Goal: Transaction & Acquisition: Purchase product/service

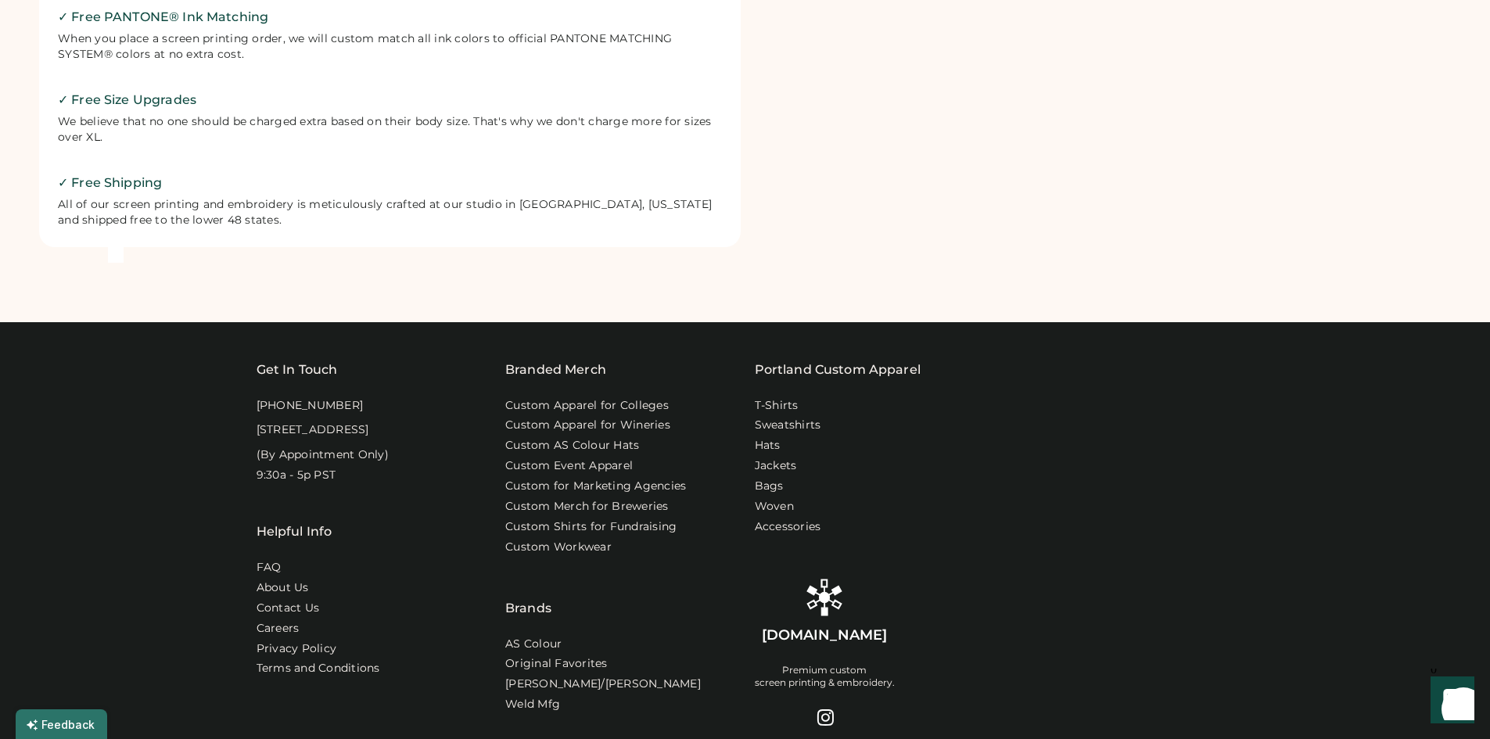
scroll to position [938, 0]
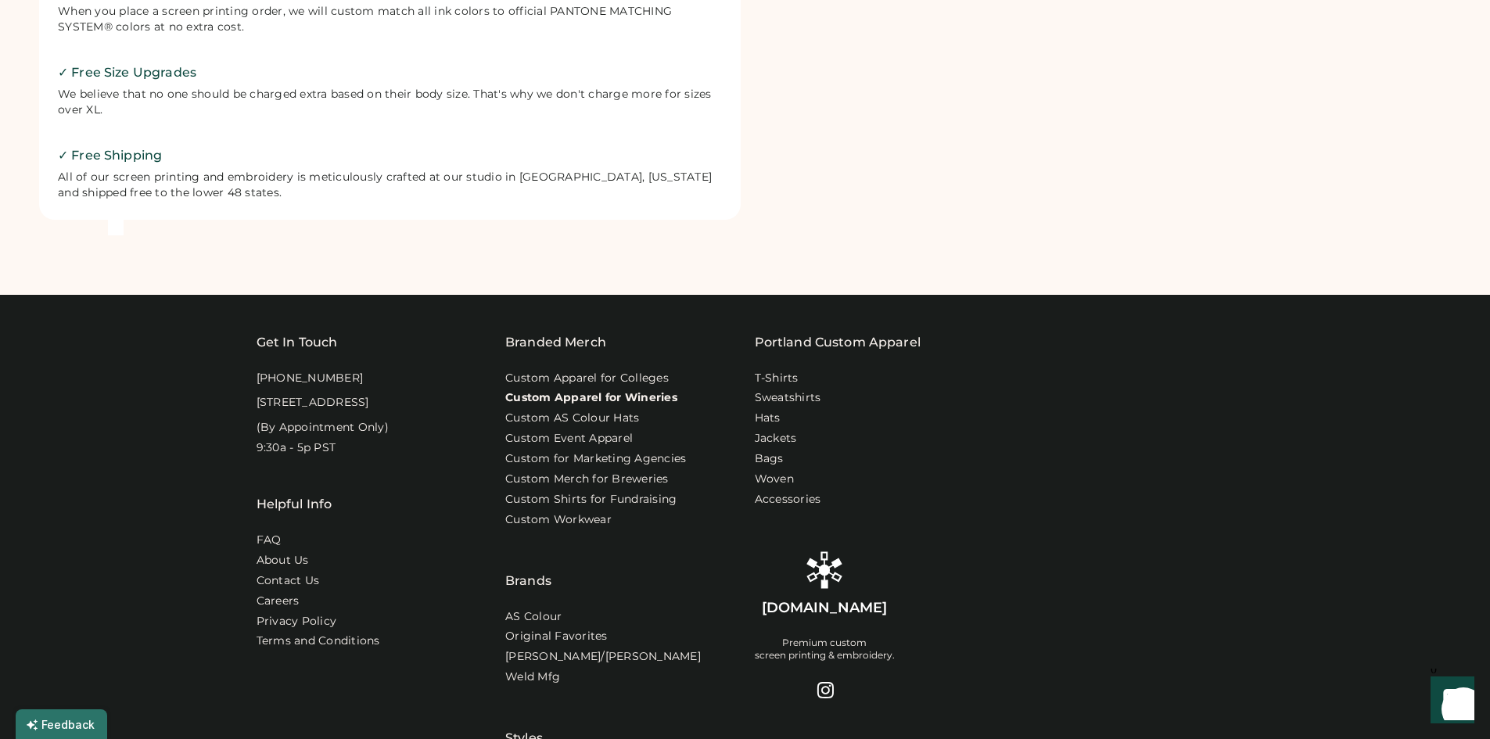
click at [651, 397] on link "Custom Apparel for Wineries" at bounding box center [591, 398] width 172 height 16
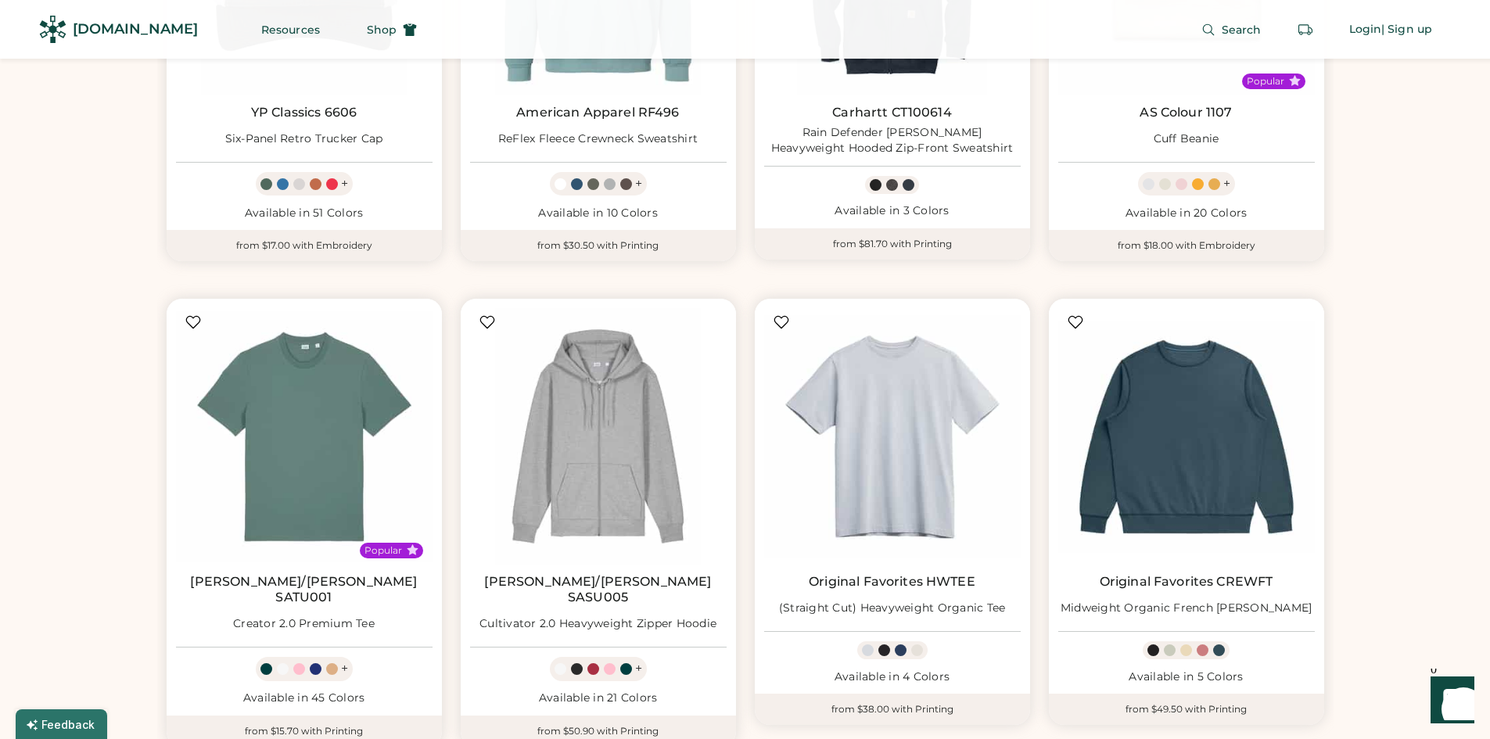
scroll to position [1955, 0]
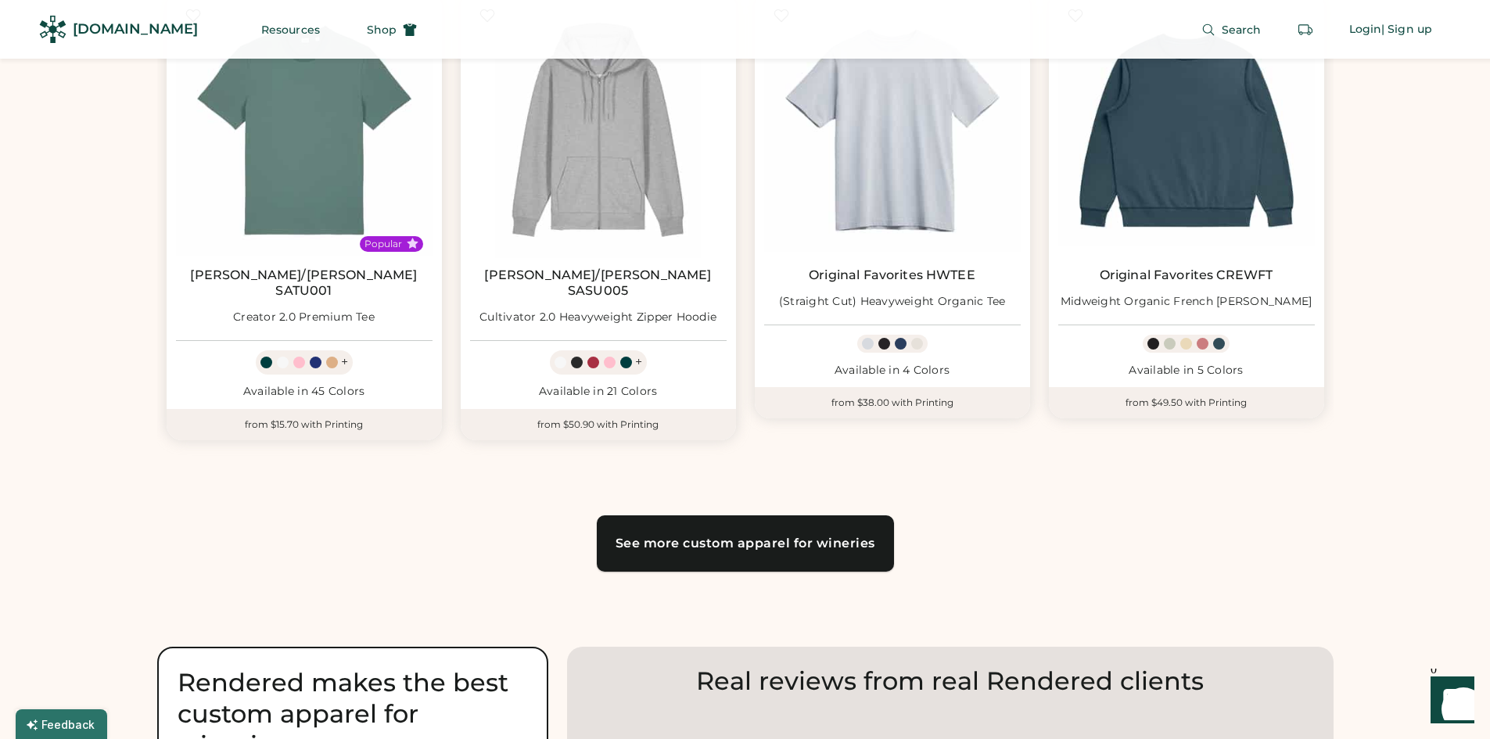
click at [779, 546] on link "See more custom apparel for wineries" at bounding box center [745, 543] width 297 height 56
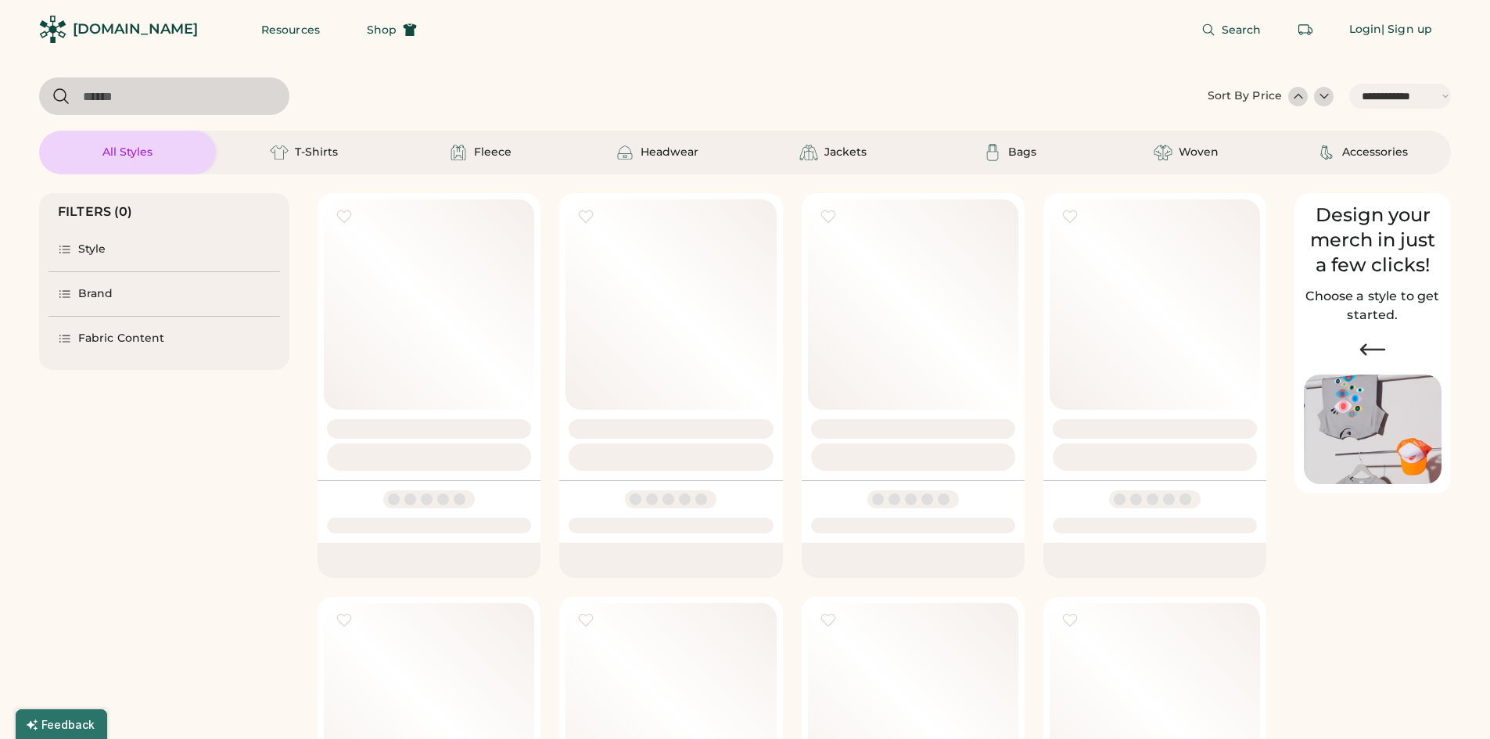
select select "*****"
select select "*"
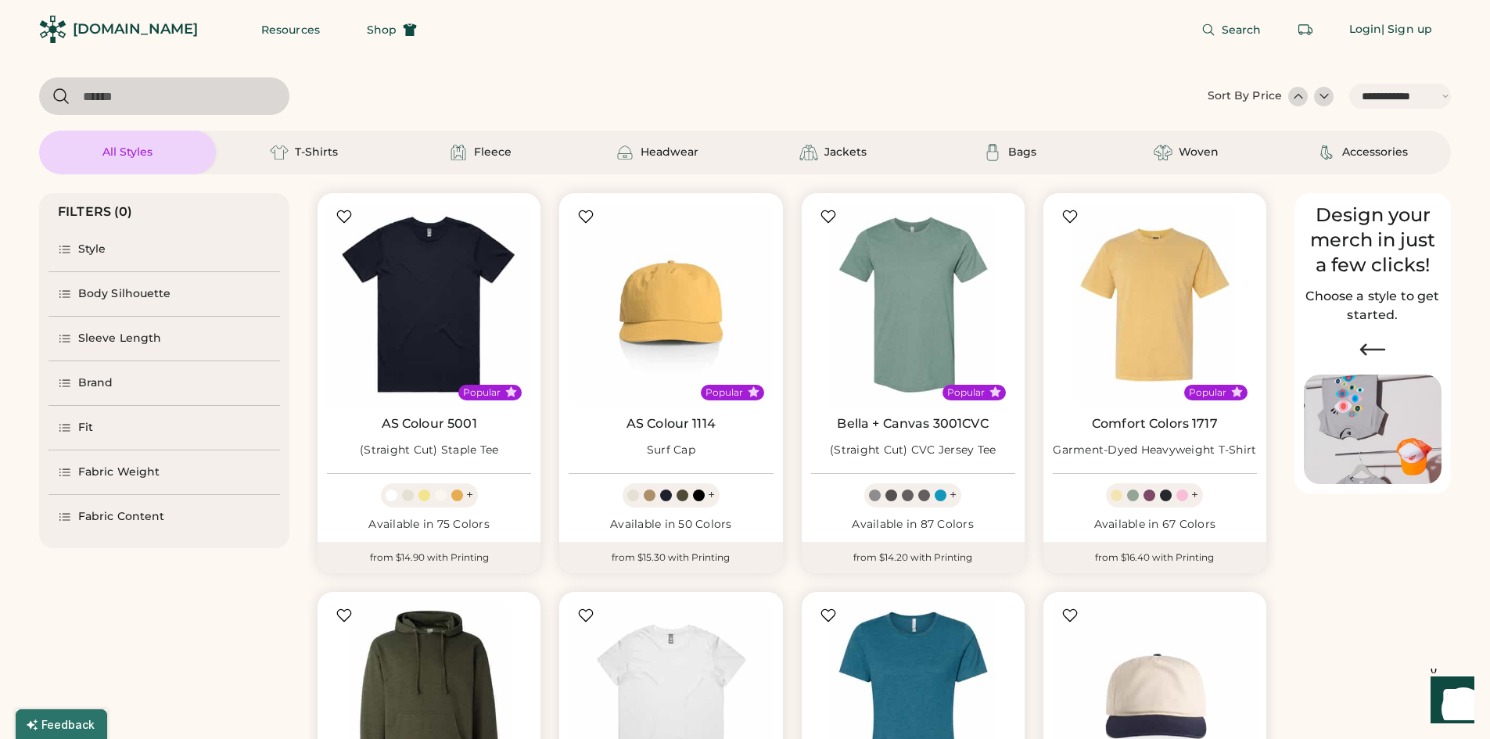
click at [92, 246] on div "Style" at bounding box center [92, 250] width 28 height 16
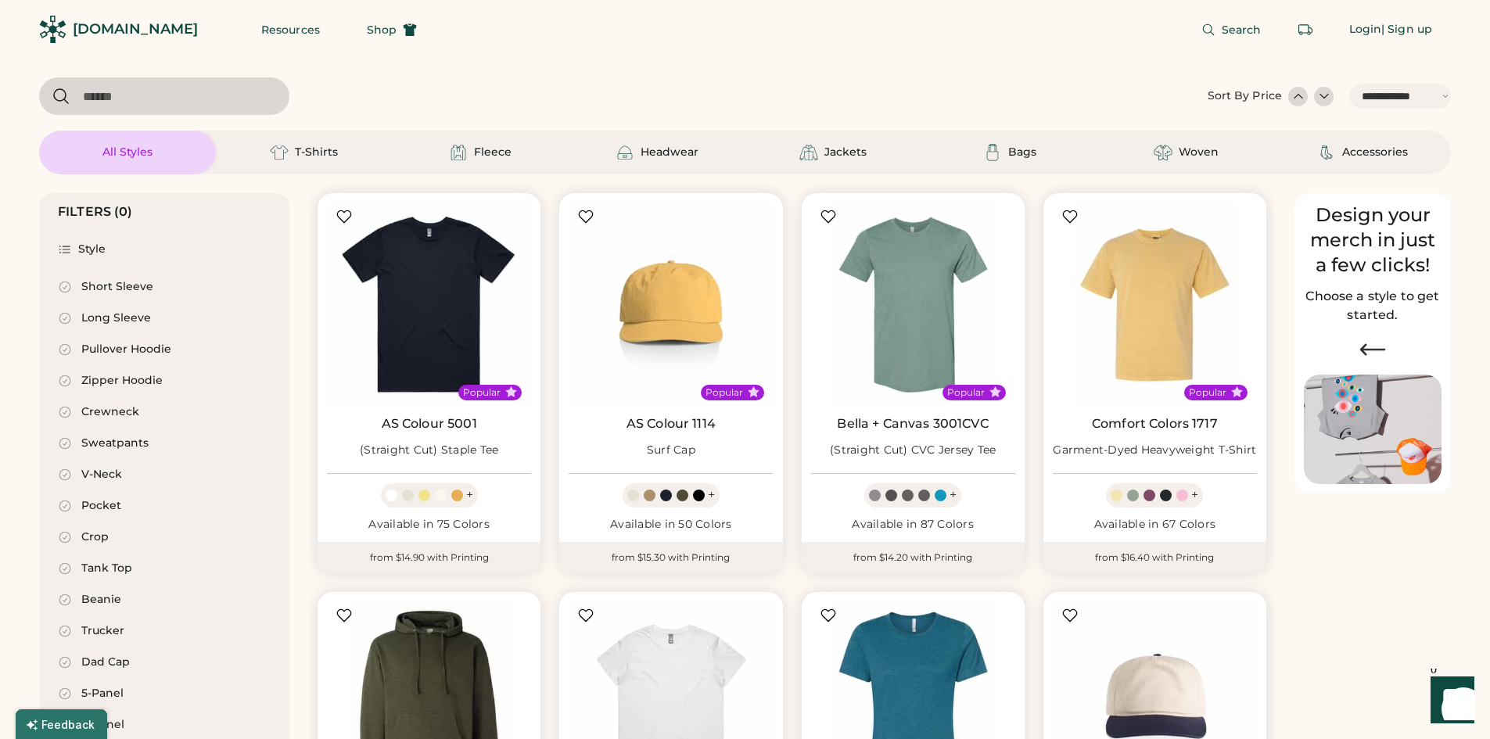
click at [92, 246] on div "Style" at bounding box center [92, 250] width 28 height 16
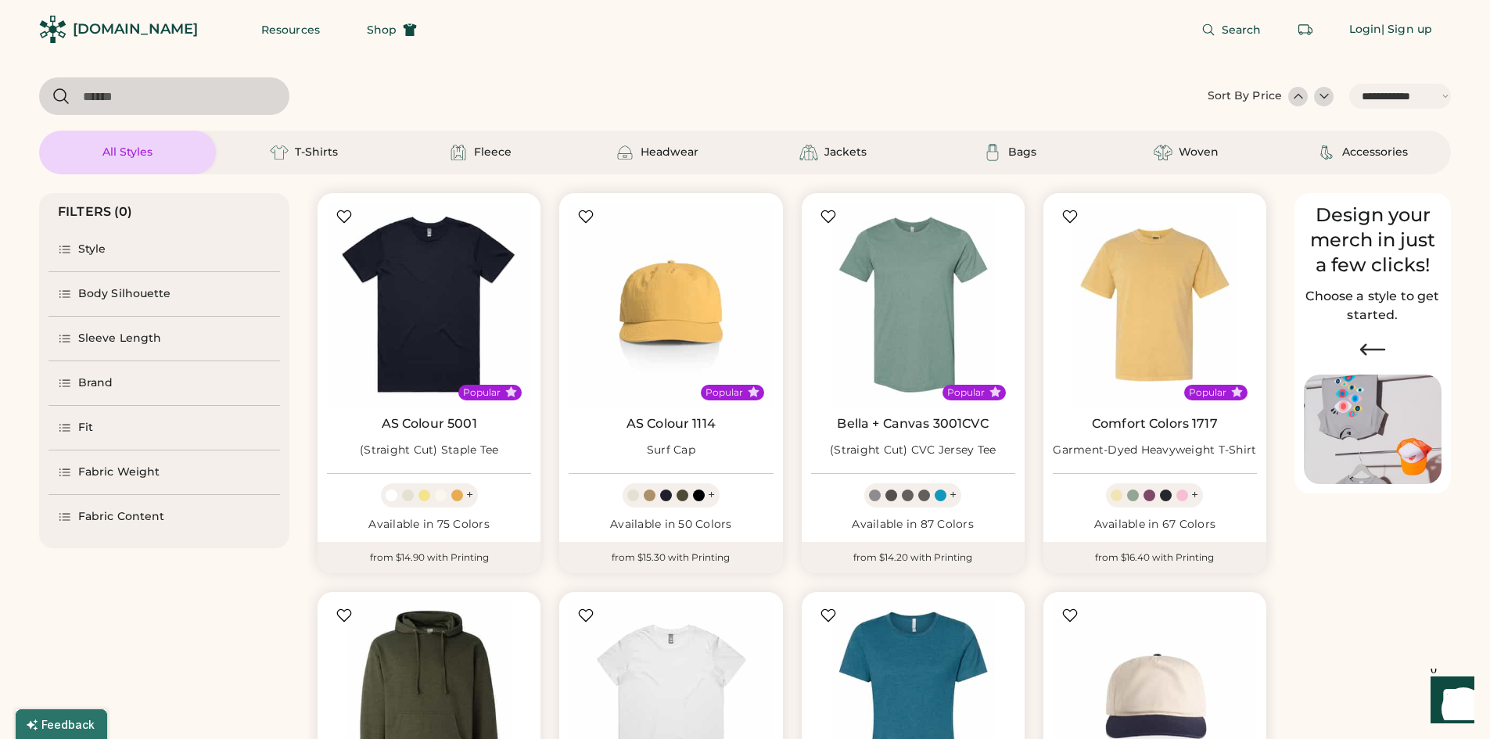
click at [159, 95] on input "input" at bounding box center [164, 96] width 250 height 38
type input "*****"
select select "*"
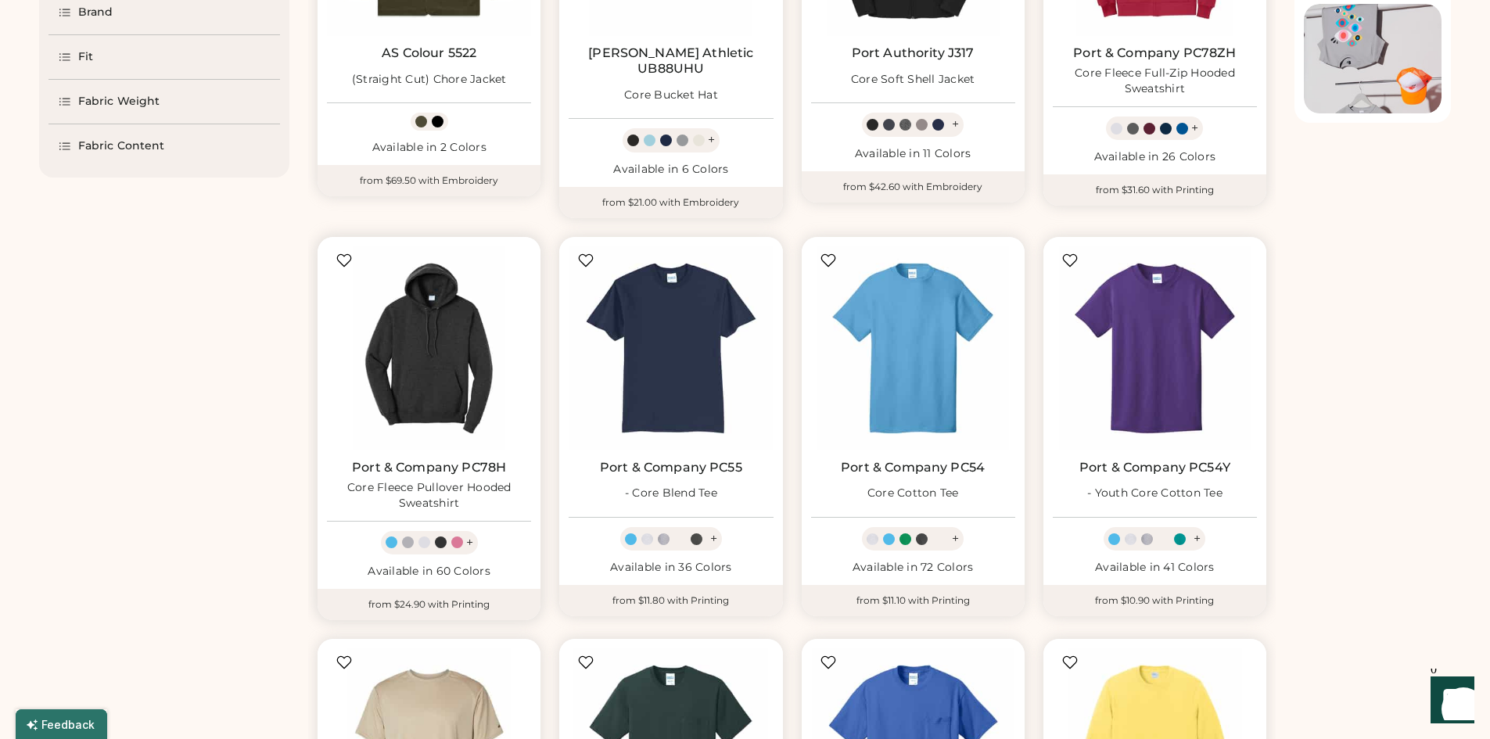
select select "*****"
select select "*"
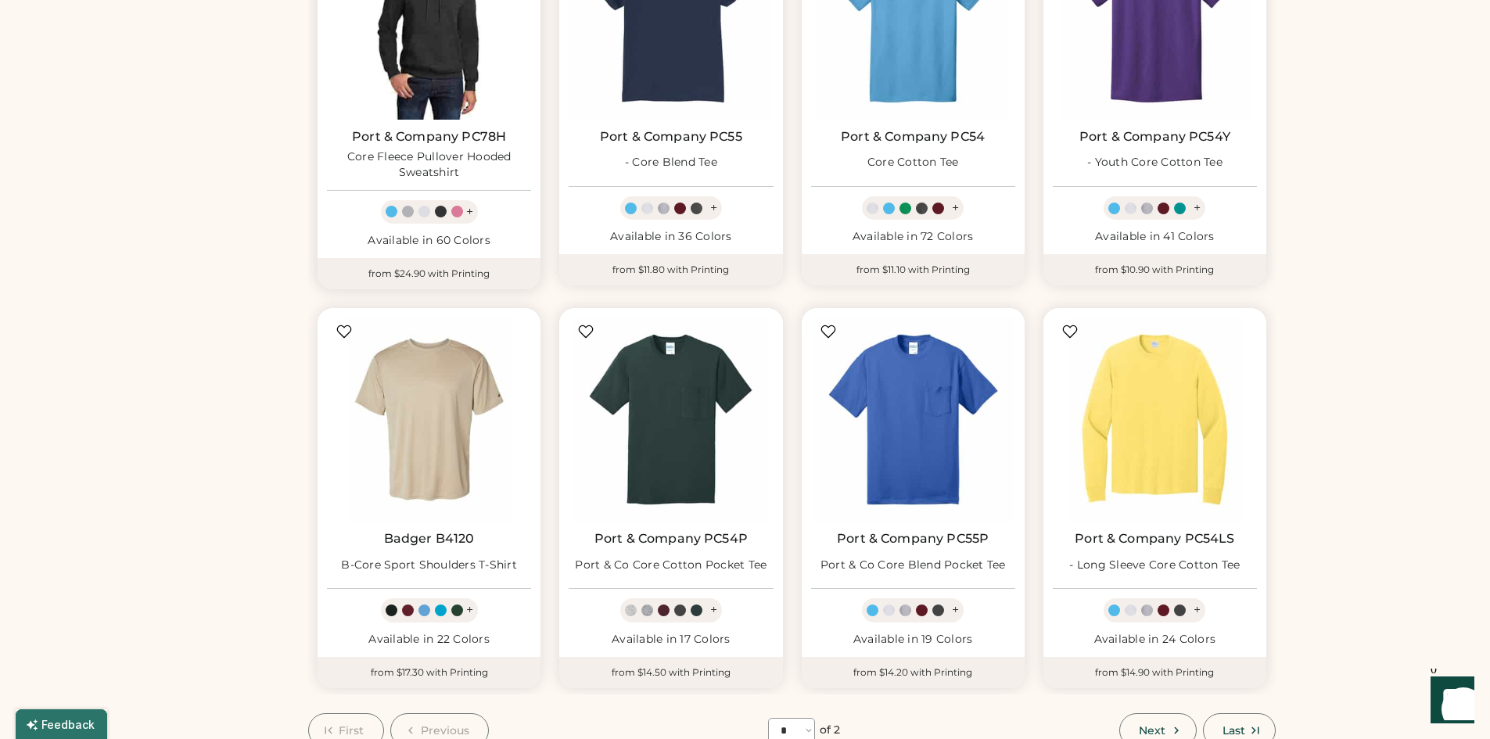
scroll to position [860, 0]
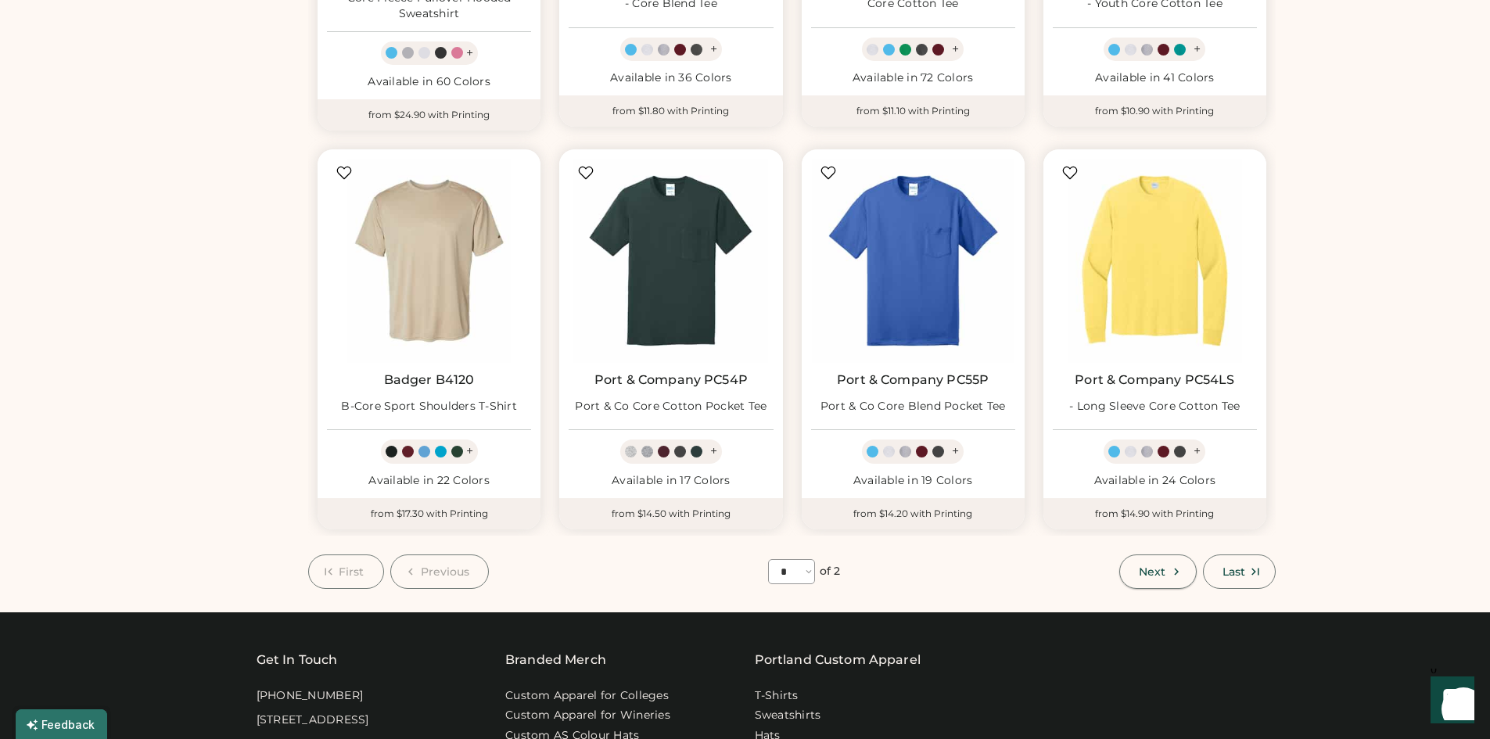
drag, startPoint x: 1162, startPoint y: 553, endPoint x: 1117, endPoint y: 558, distance: 44.8
click at [1162, 566] on span "Next" at bounding box center [1152, 571] width 27 height 11
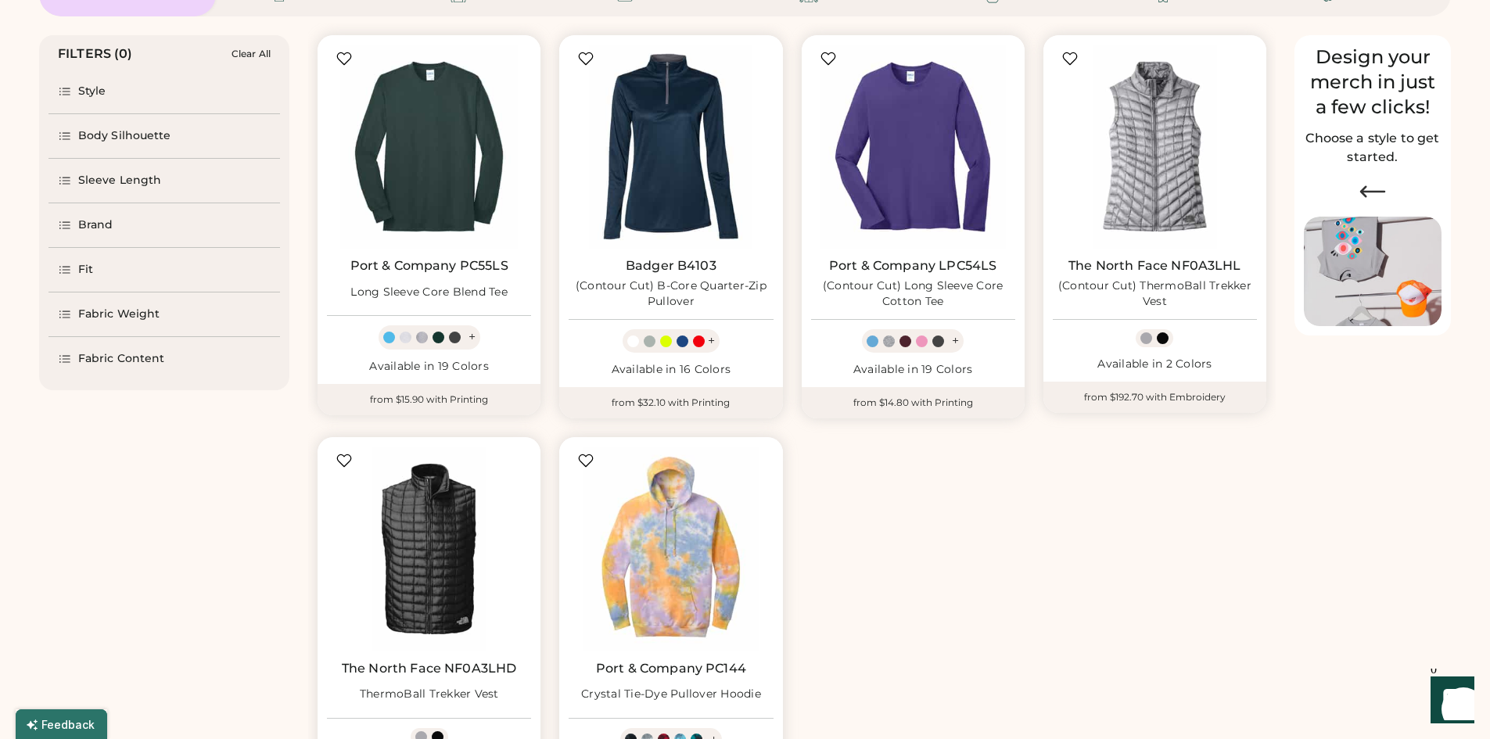
scroll to position [381, 0]
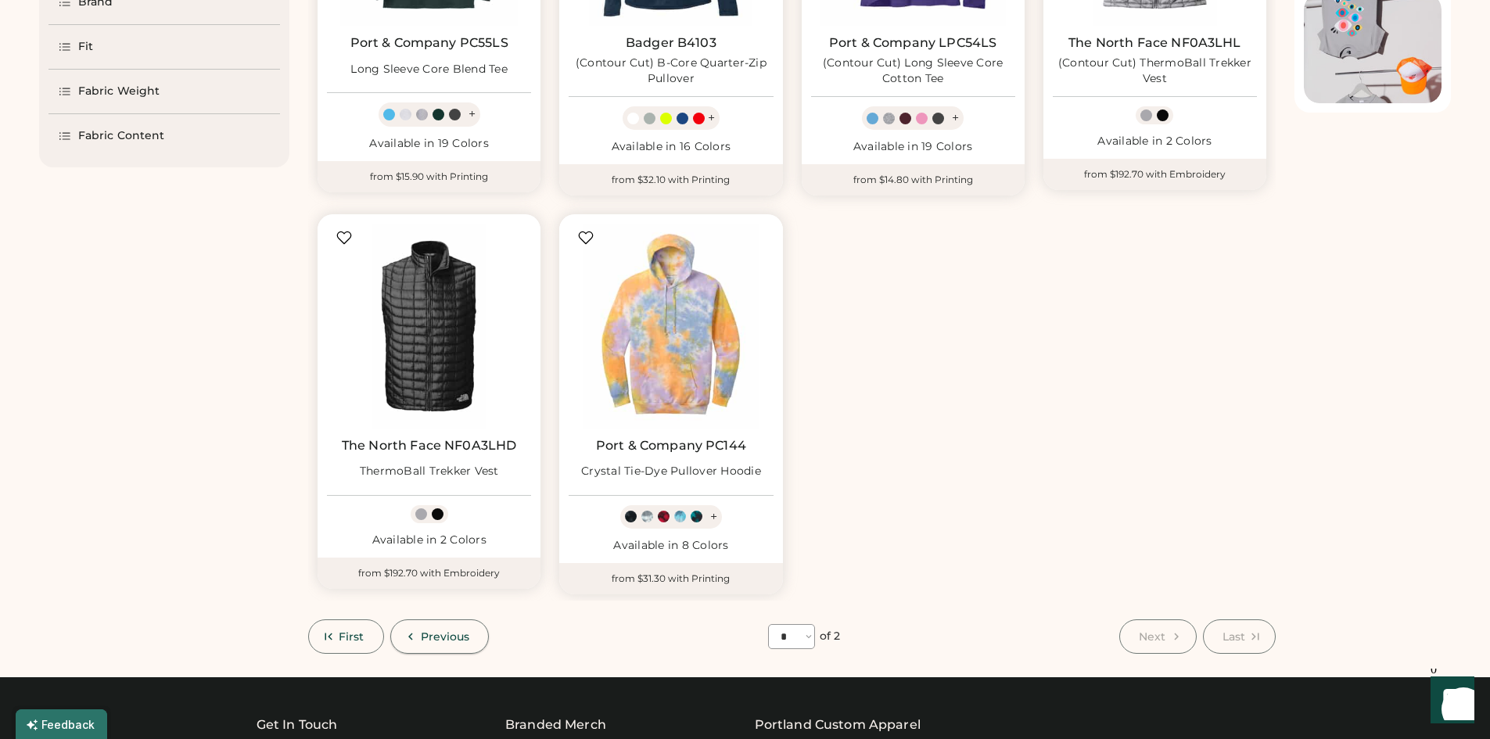
click at [438, 640] on span "Previous" at bounding box center [445, 636] width 49 height 11
select select "*"
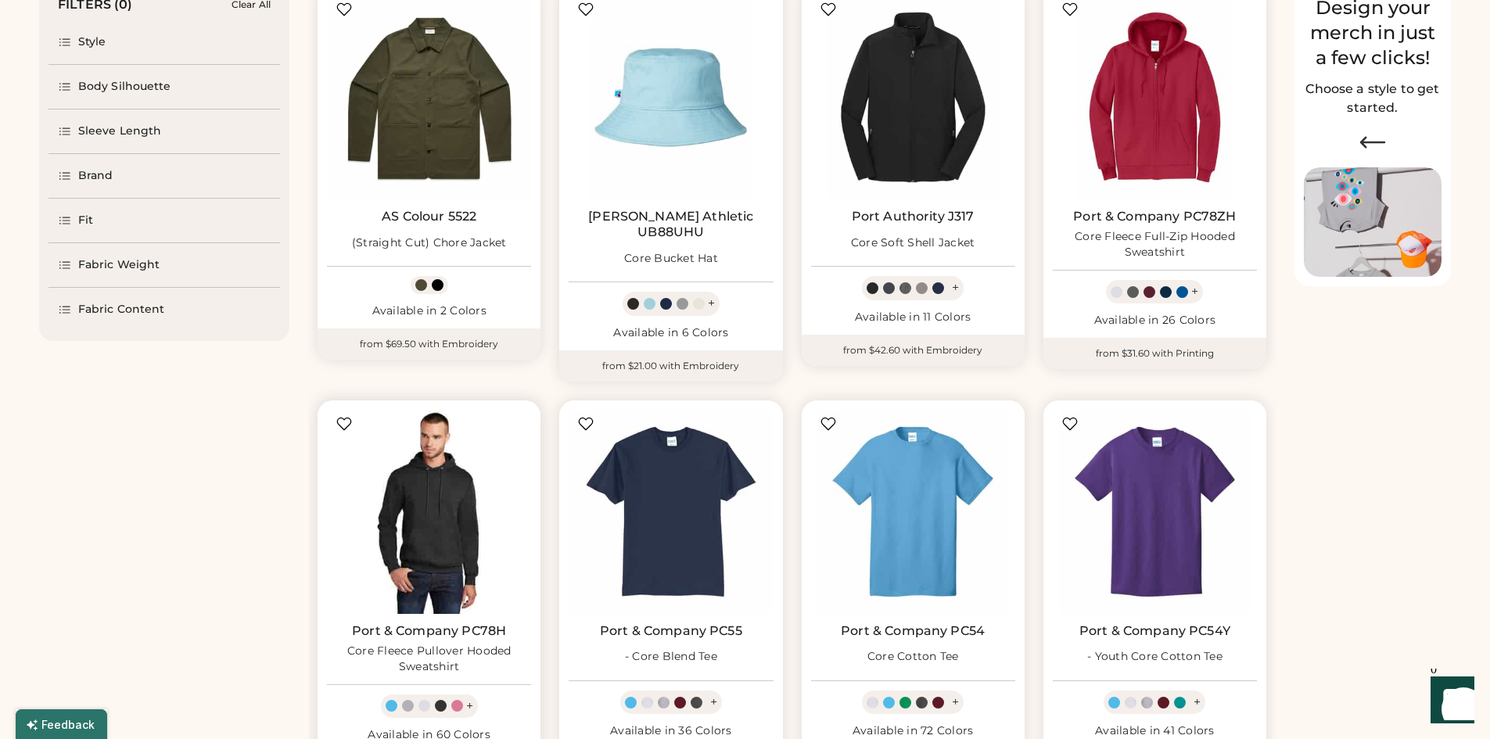
scroll to position [0, 0]
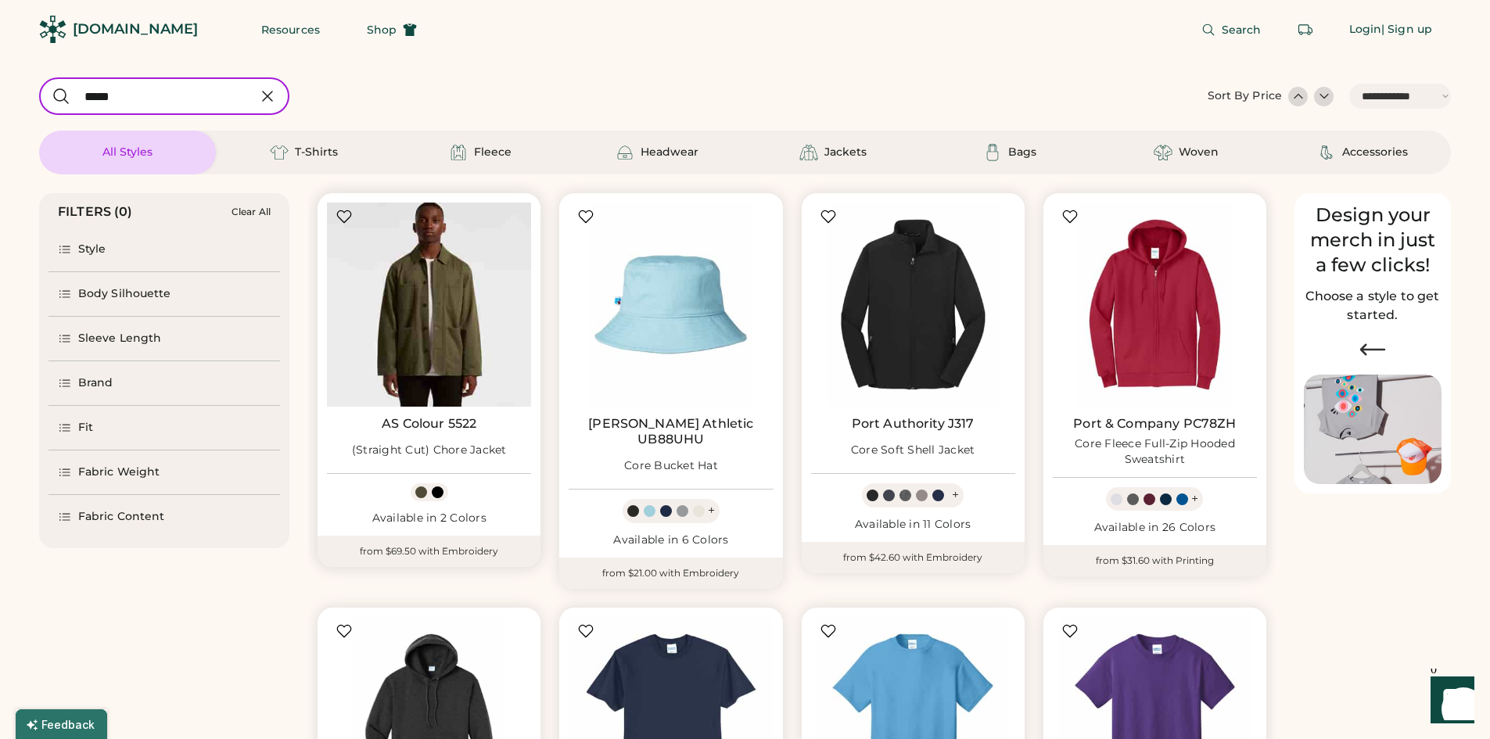
click at [454, 361] on img at bounding box center [429, 305] width 204 height 204
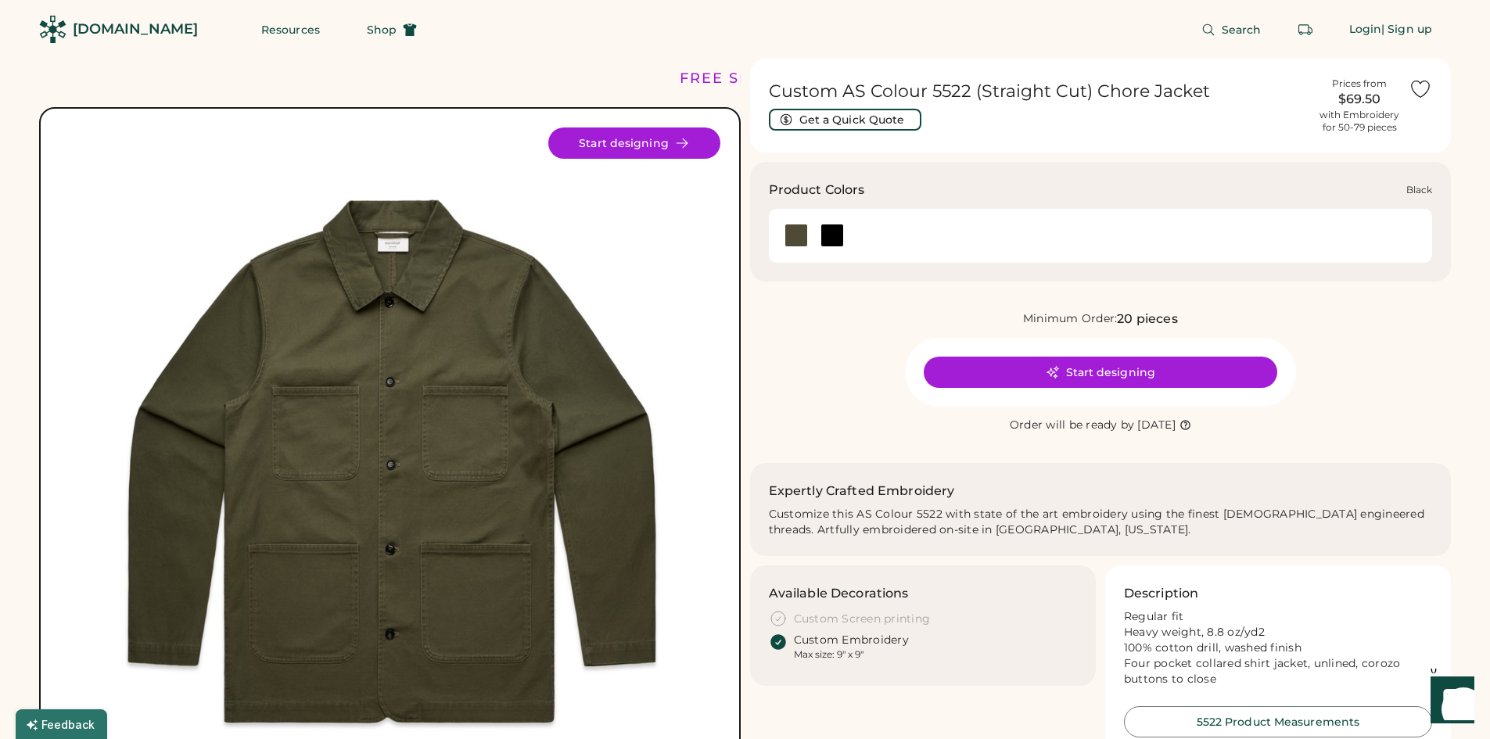
click at [845, 231] on div at bounding box center [831, 235] width 36 height 23
click at [840, 231] on div at bounding box center [831, 235] width 23 height 23
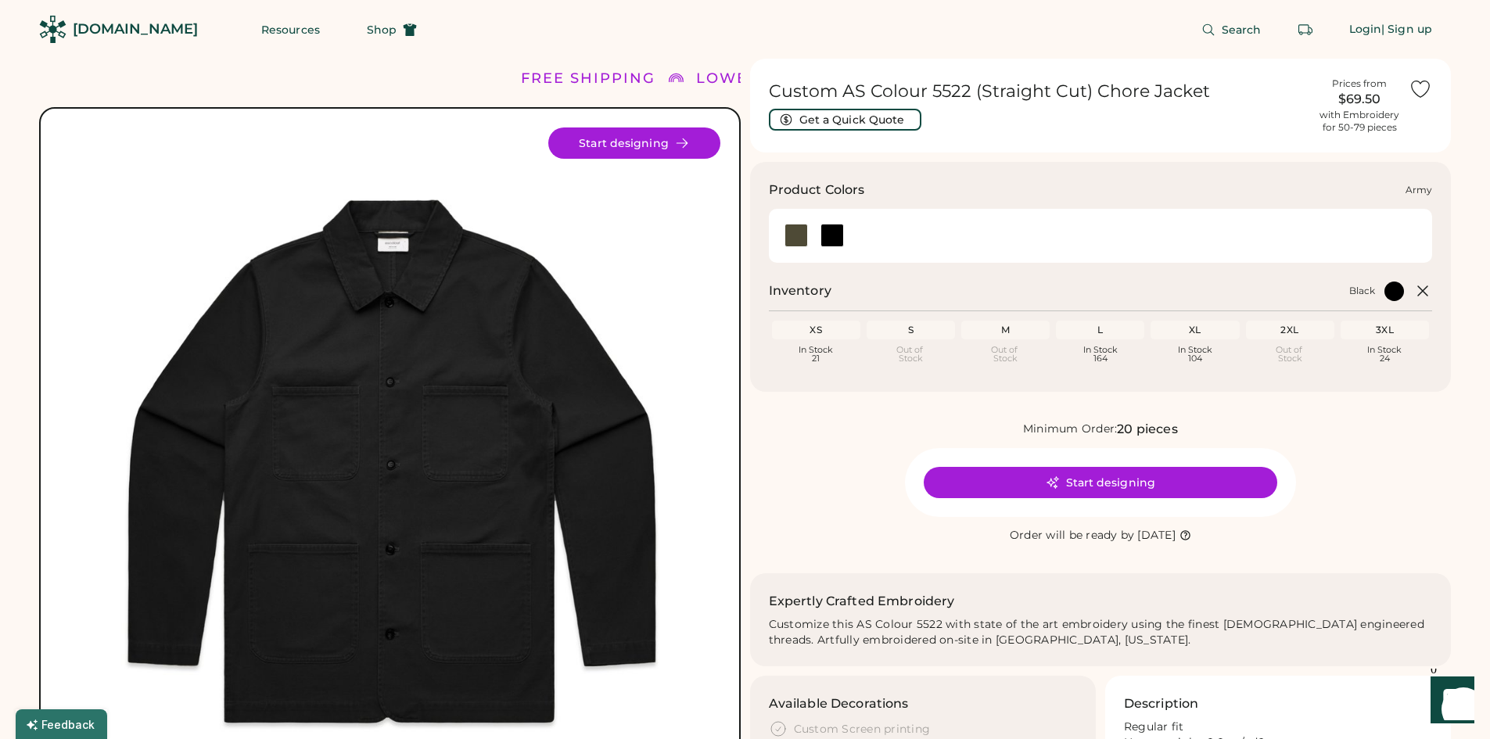
click at [800, 233] on div at bounding box center [795, 235] width 23 height 23
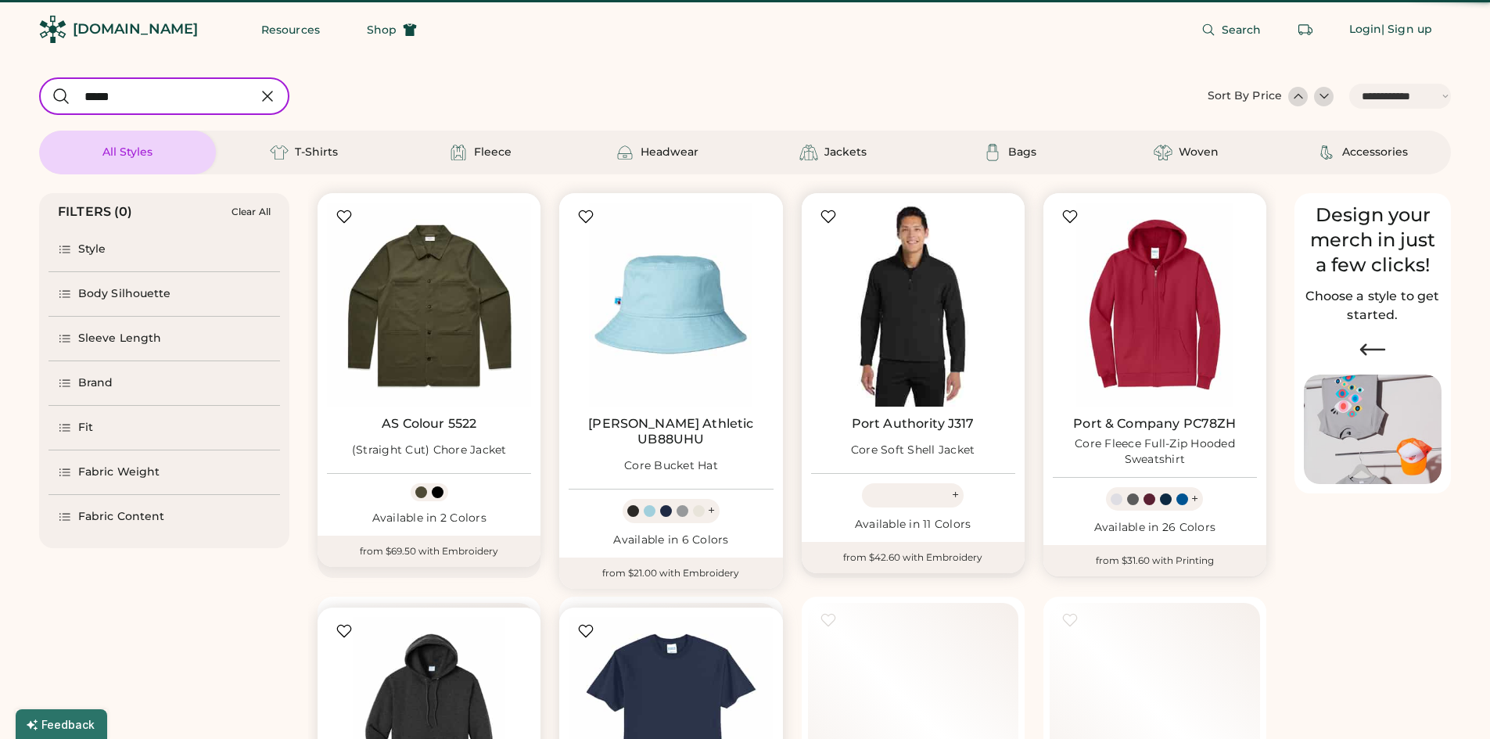
select select "*****"
select select "*"
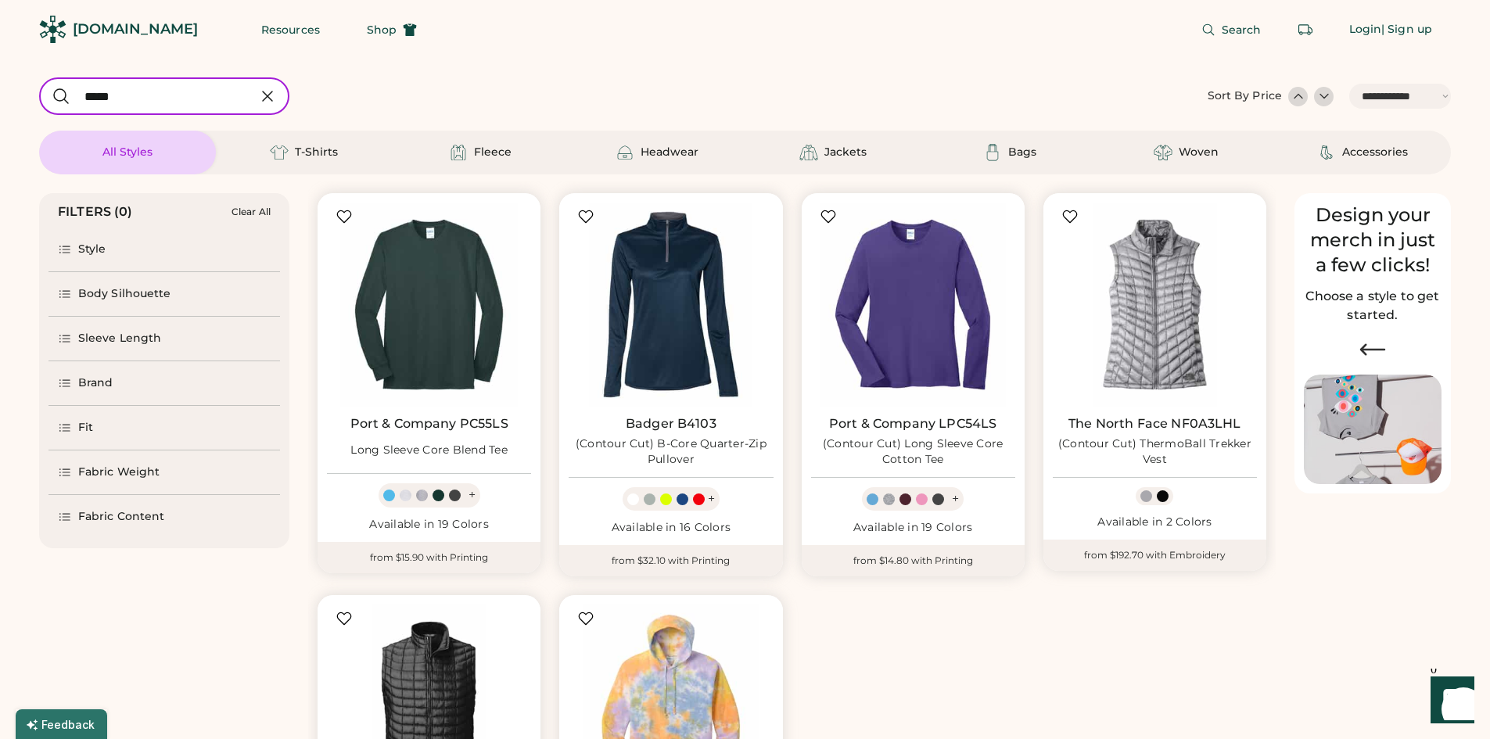
drag, startPoint x: 160, startPoint y: 99, endPoint x: 37, endPoint y: 99, distance: 122.8
click at [41, 99] on input "input" at bounding box center [164, 96] width 250 height 38
type input "****"
select select "*"
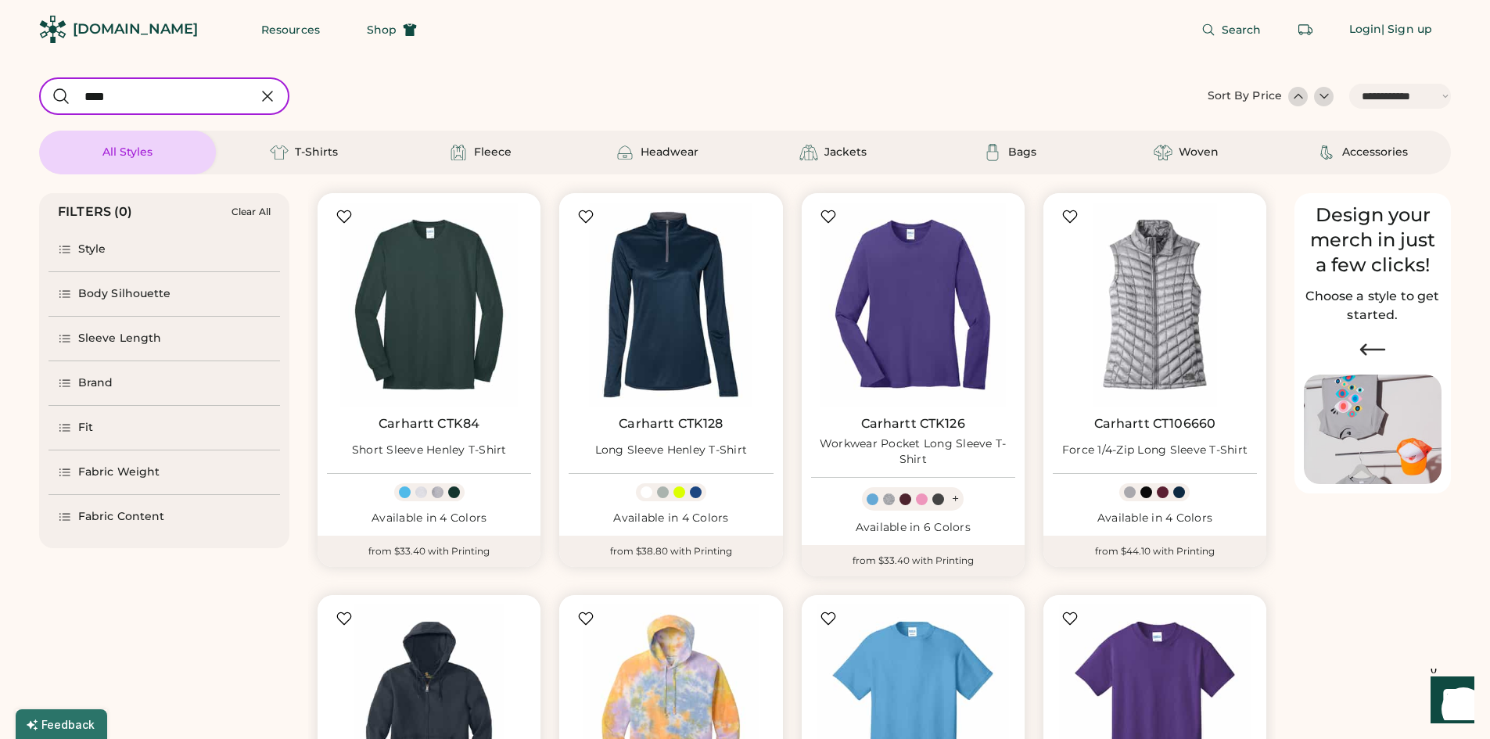
type input "****"
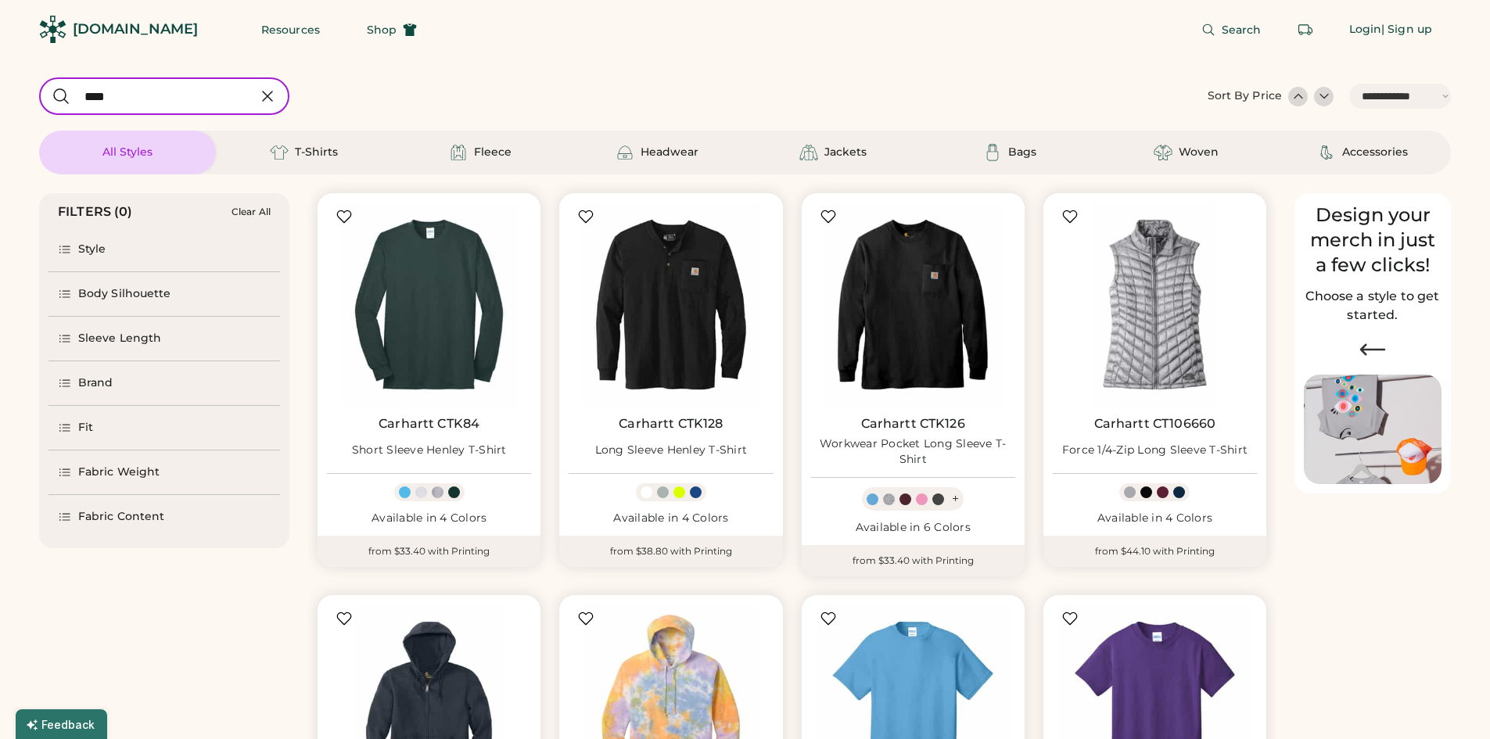
select select "*"
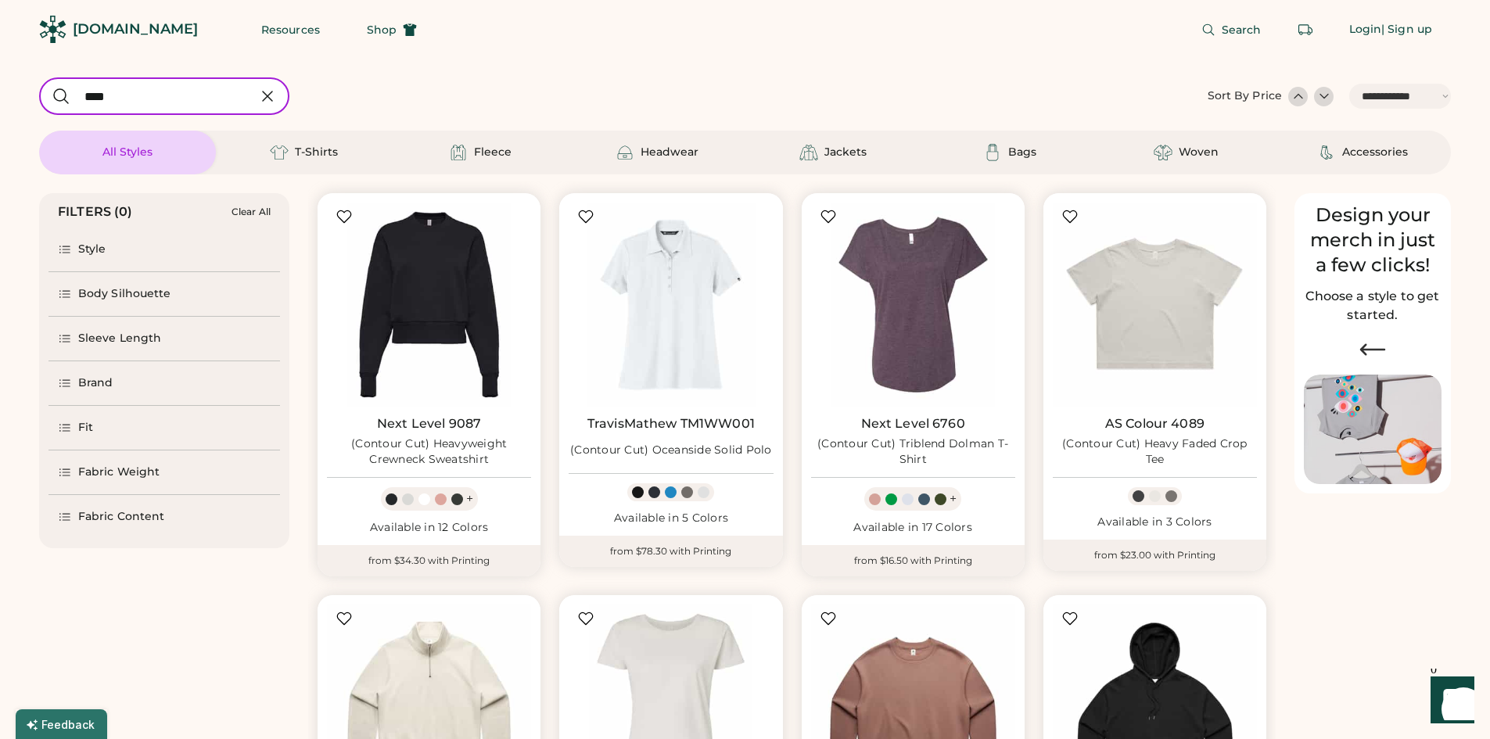
click at [200, 94] on input "input" at bounding box center [164, 96] width 250 height 38
click at [120, 104] on input "input" at bounding box center [164, 96] width 250 height 38
type input "*"
select select "*"
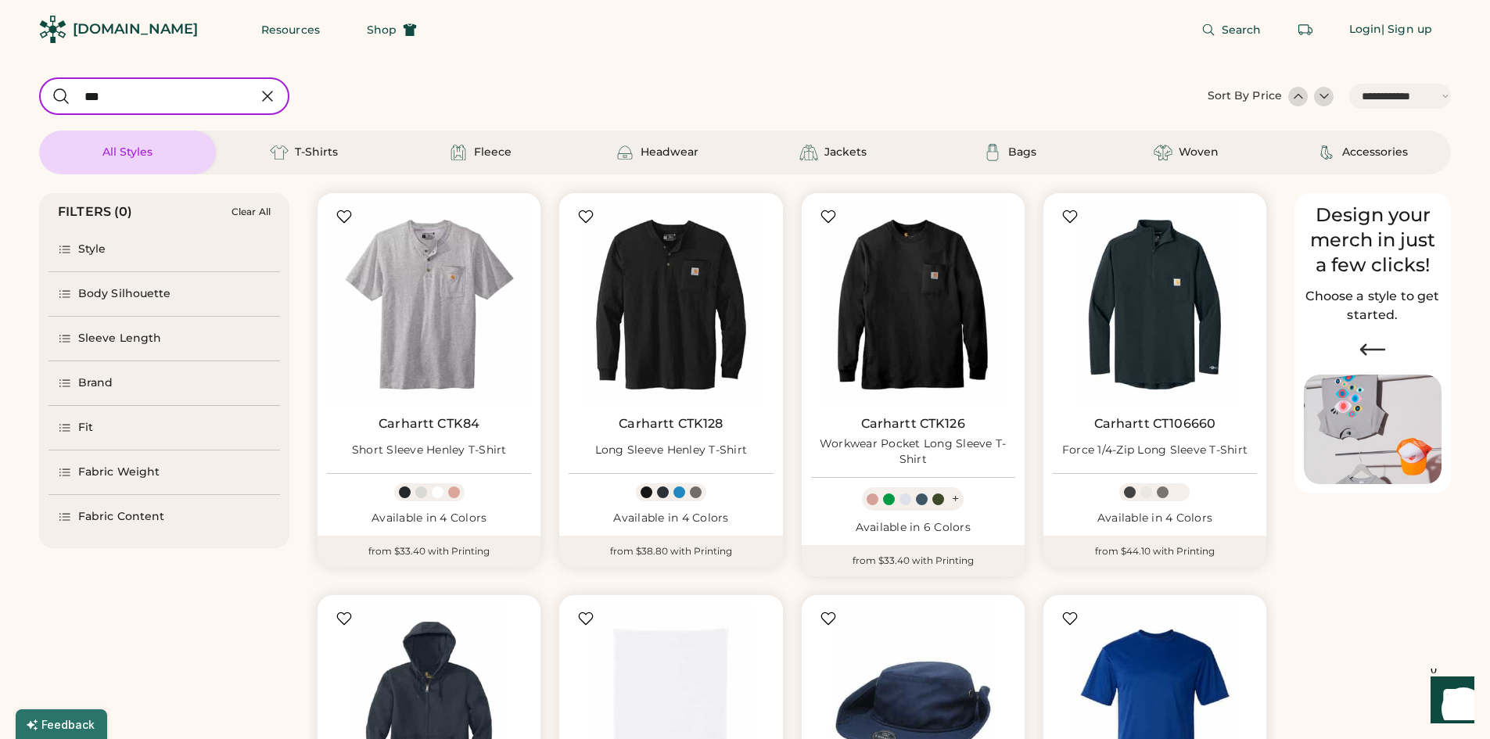
type input "****"
select select "*"
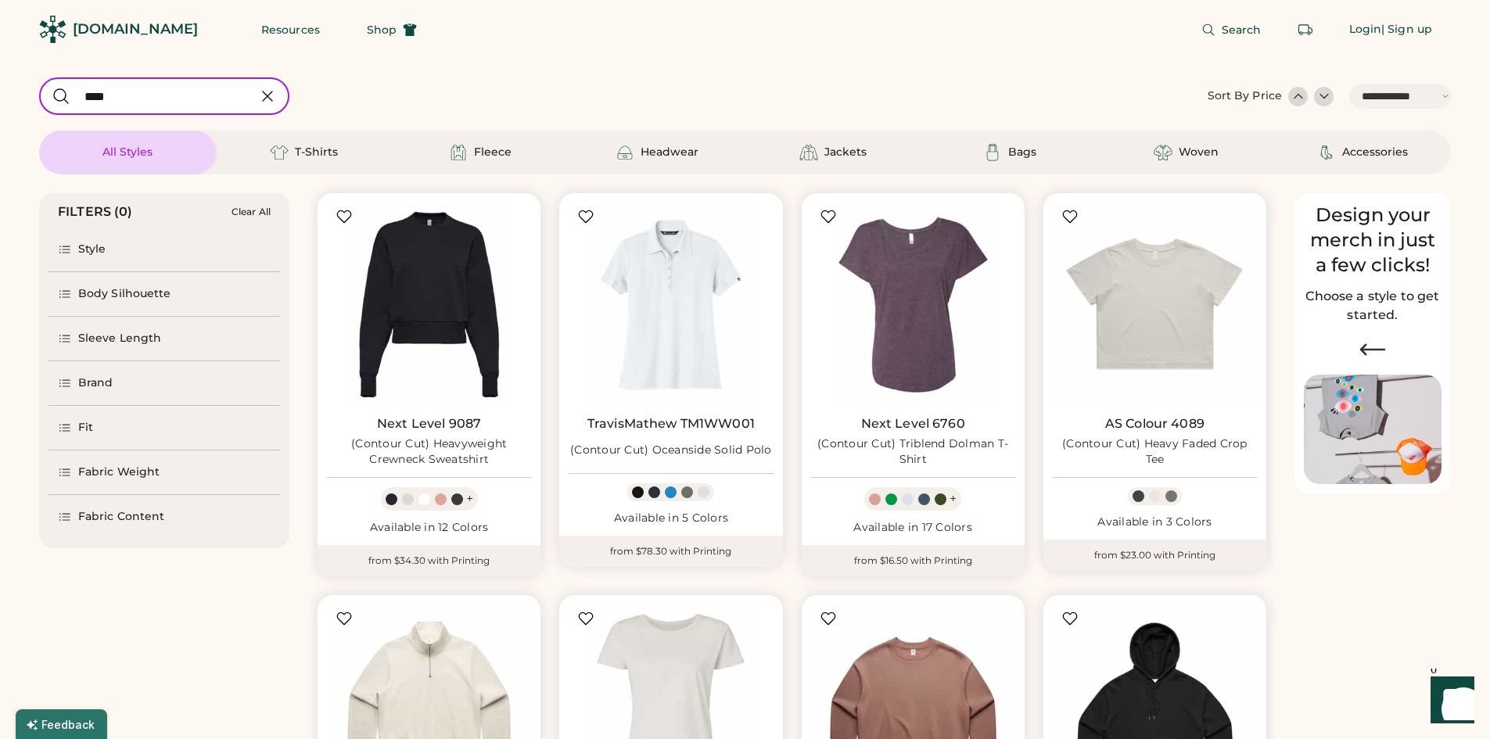
drag, startPoint x: 124, startPoint y: 93, endPoint x: -84, endPoint y: 46, distance: 213.2
click at [0, 46] on html "**********" at bounding box center [745, 369] width 1490 height 739
type input "***"
select select "*"
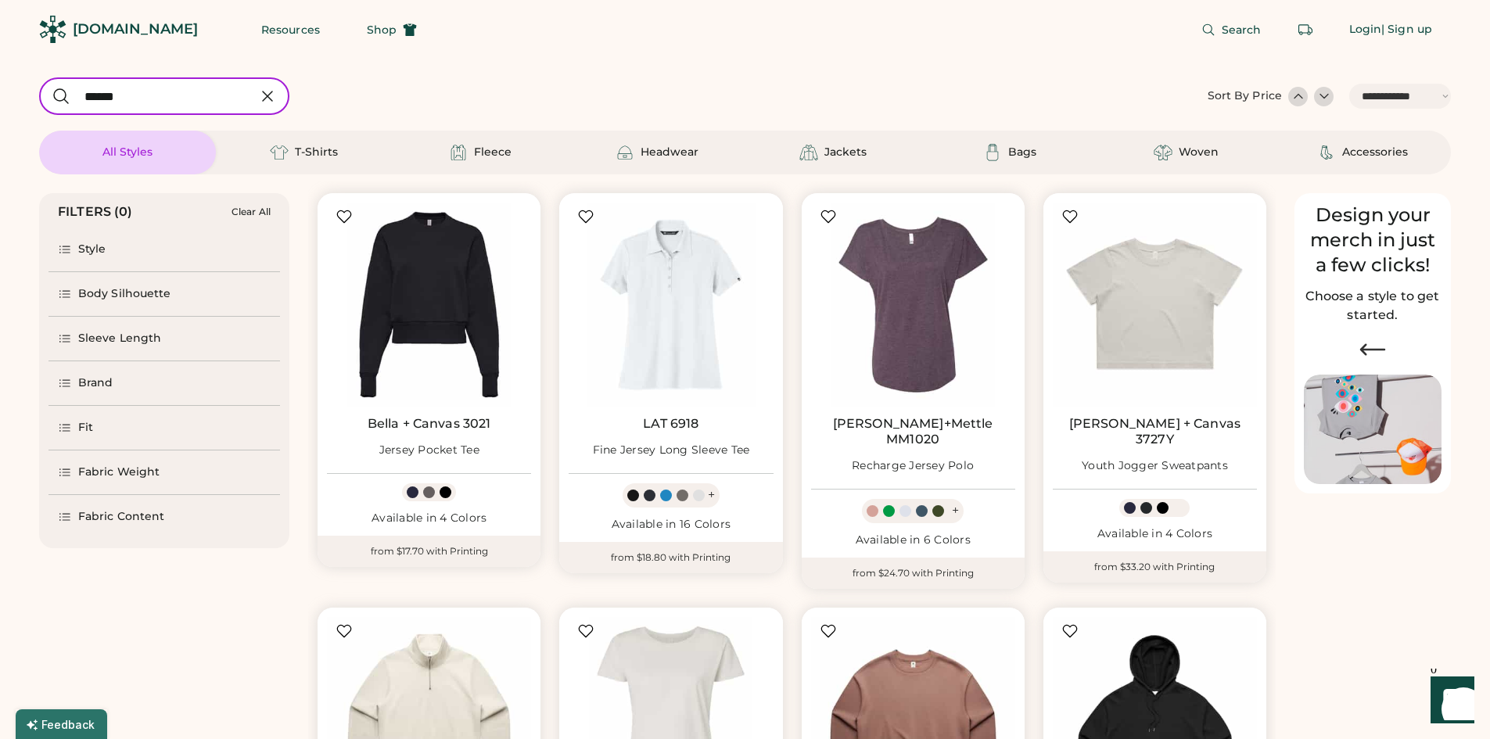
type input "******"
select select "*"
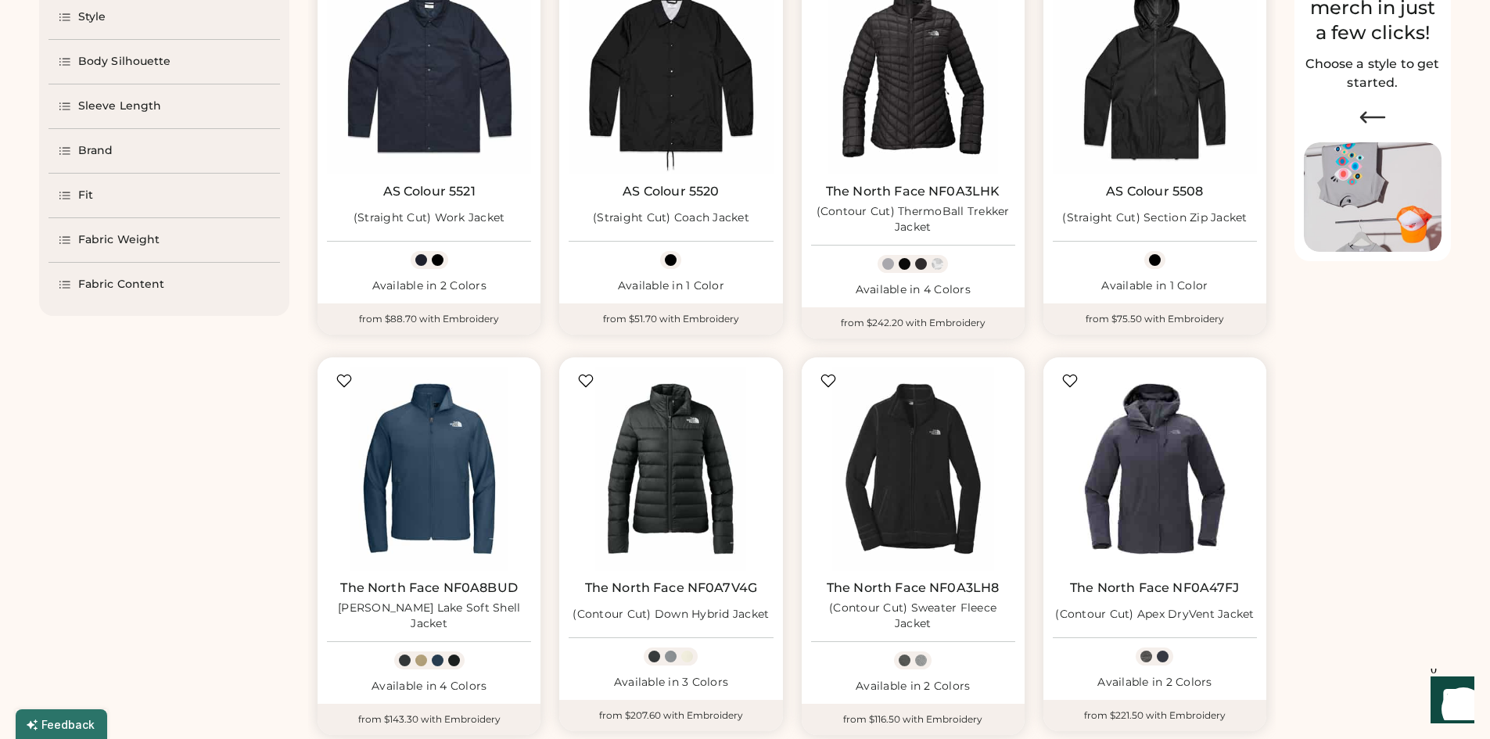
select select "*****"
select select "*"
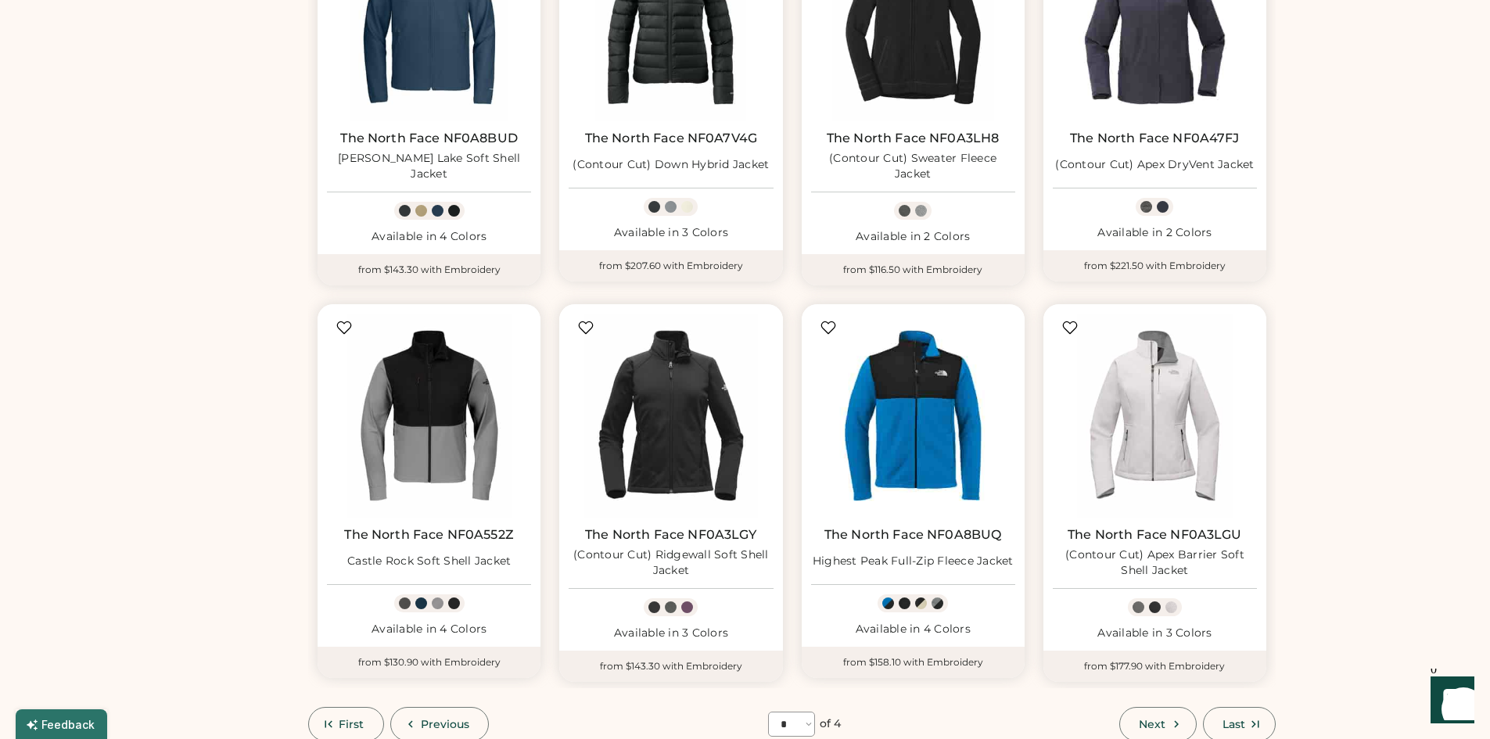
scroll to position [704, 0]
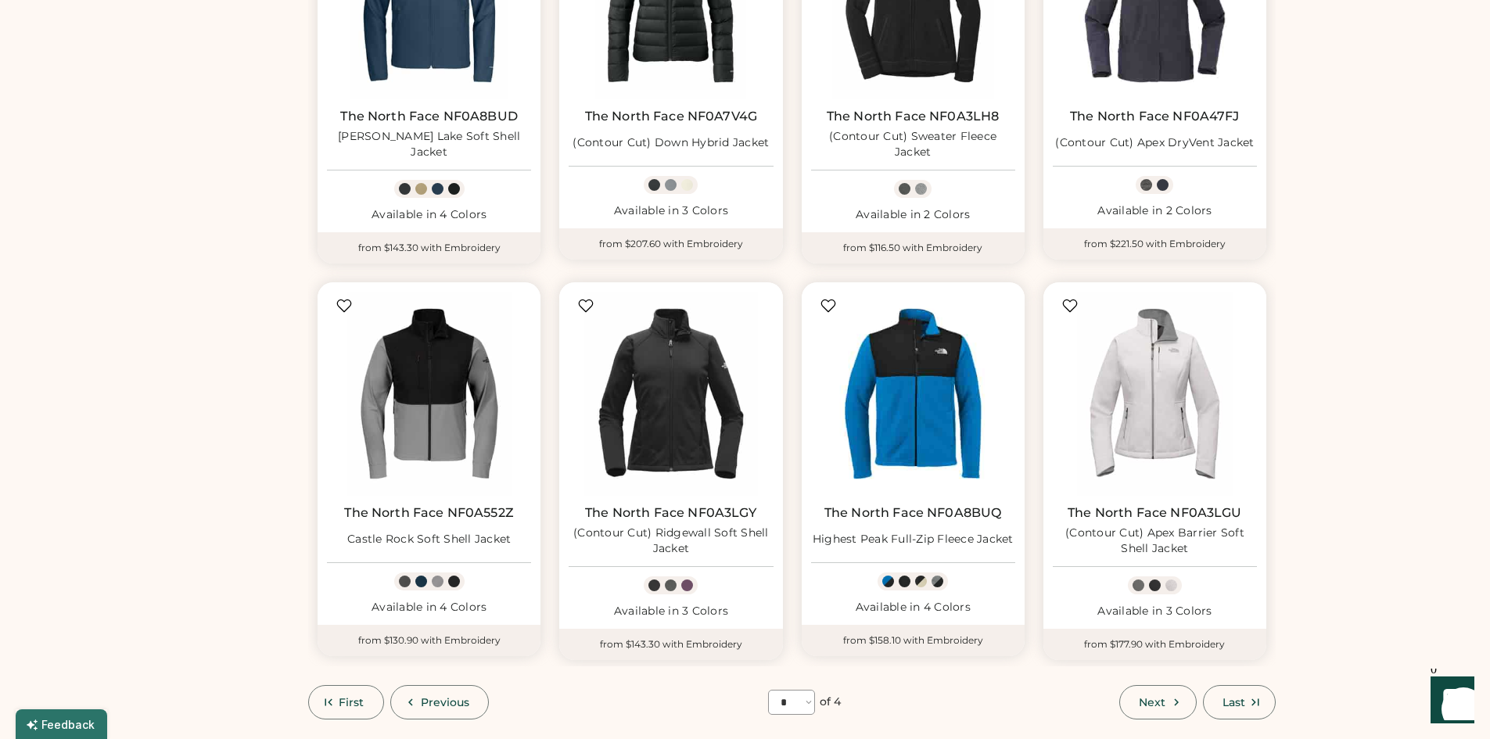
click at [1126, 702] on button "Next" at bounding box center [1157, 702] width 77 height 34
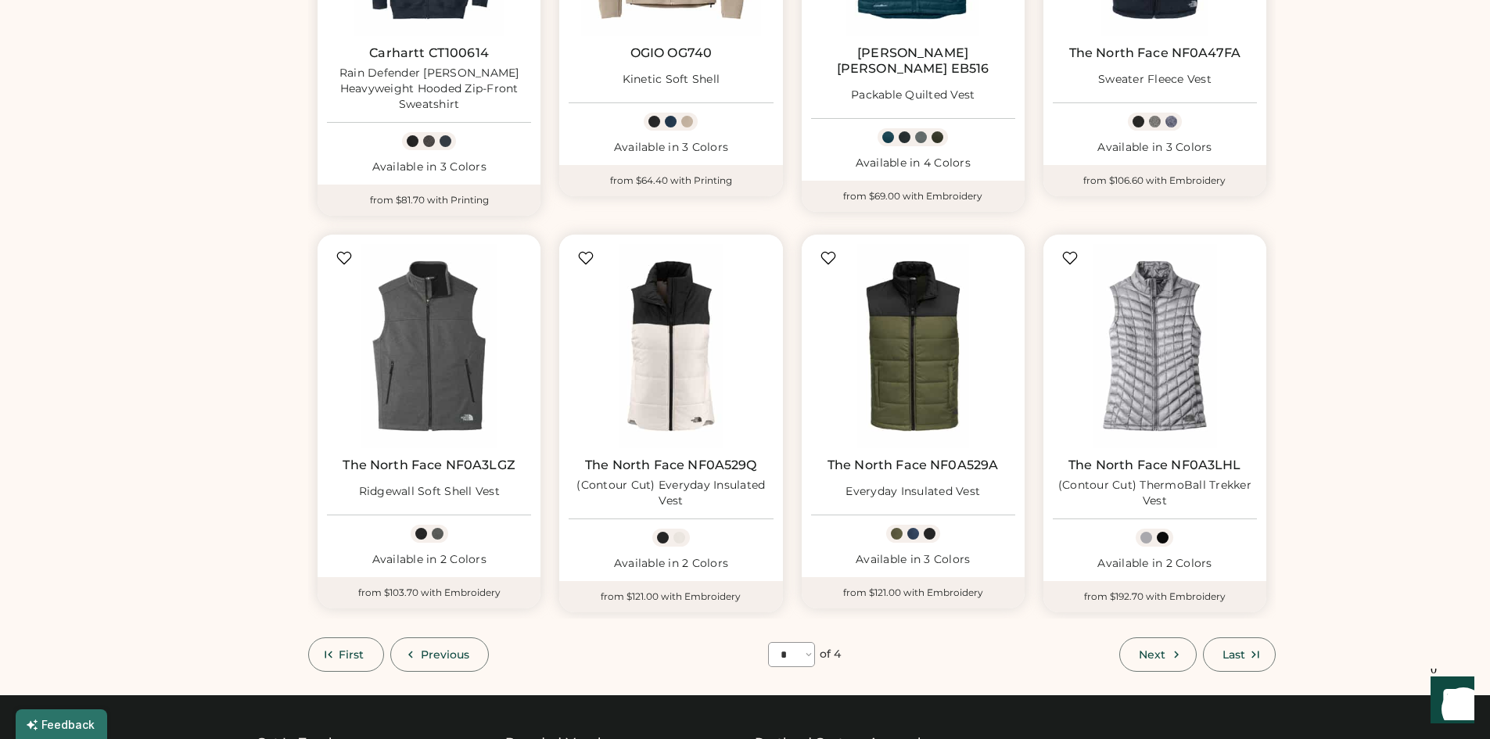
scroll to position [772, 0]
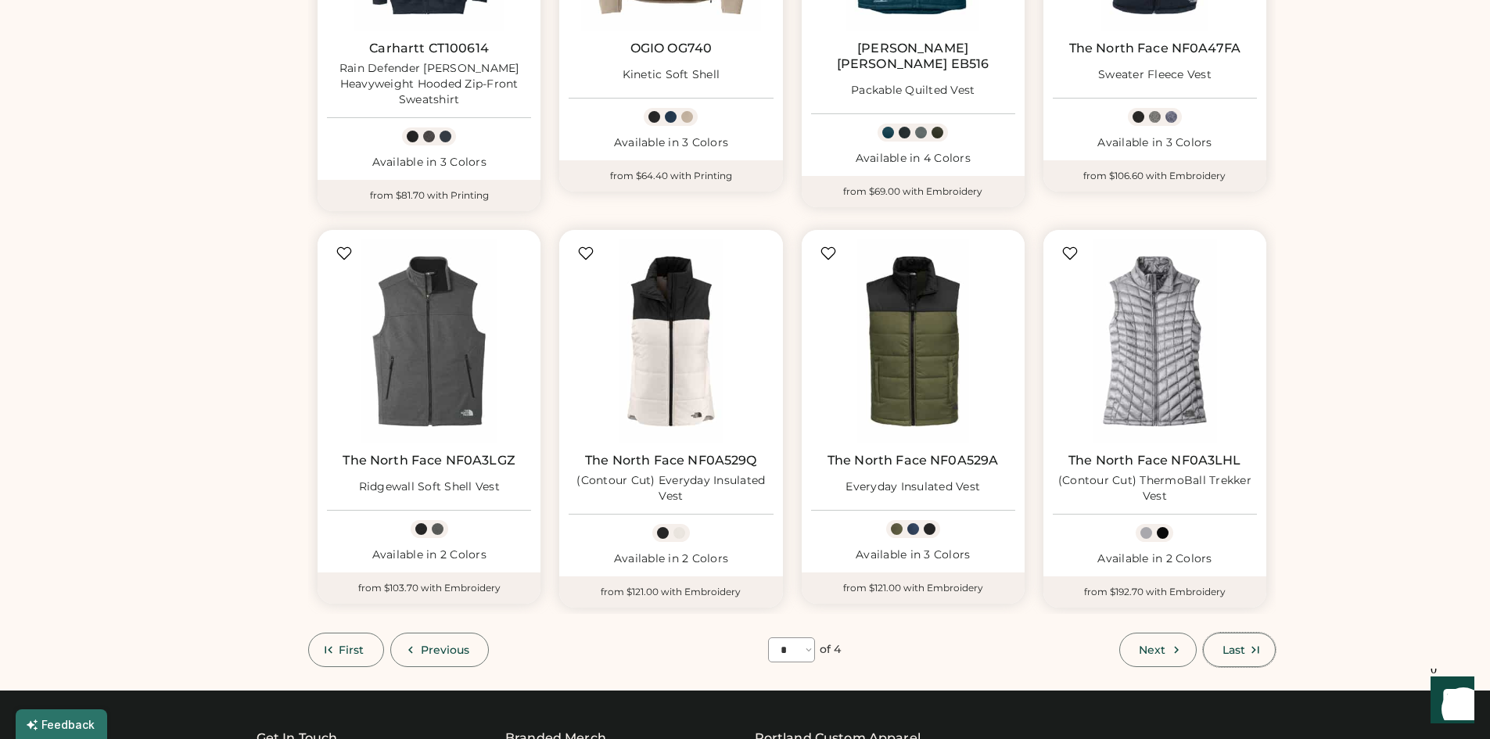
click at [1258, 644] on button "Last" at bounding box center [1239, 650] width 73 height 34
select select "*"
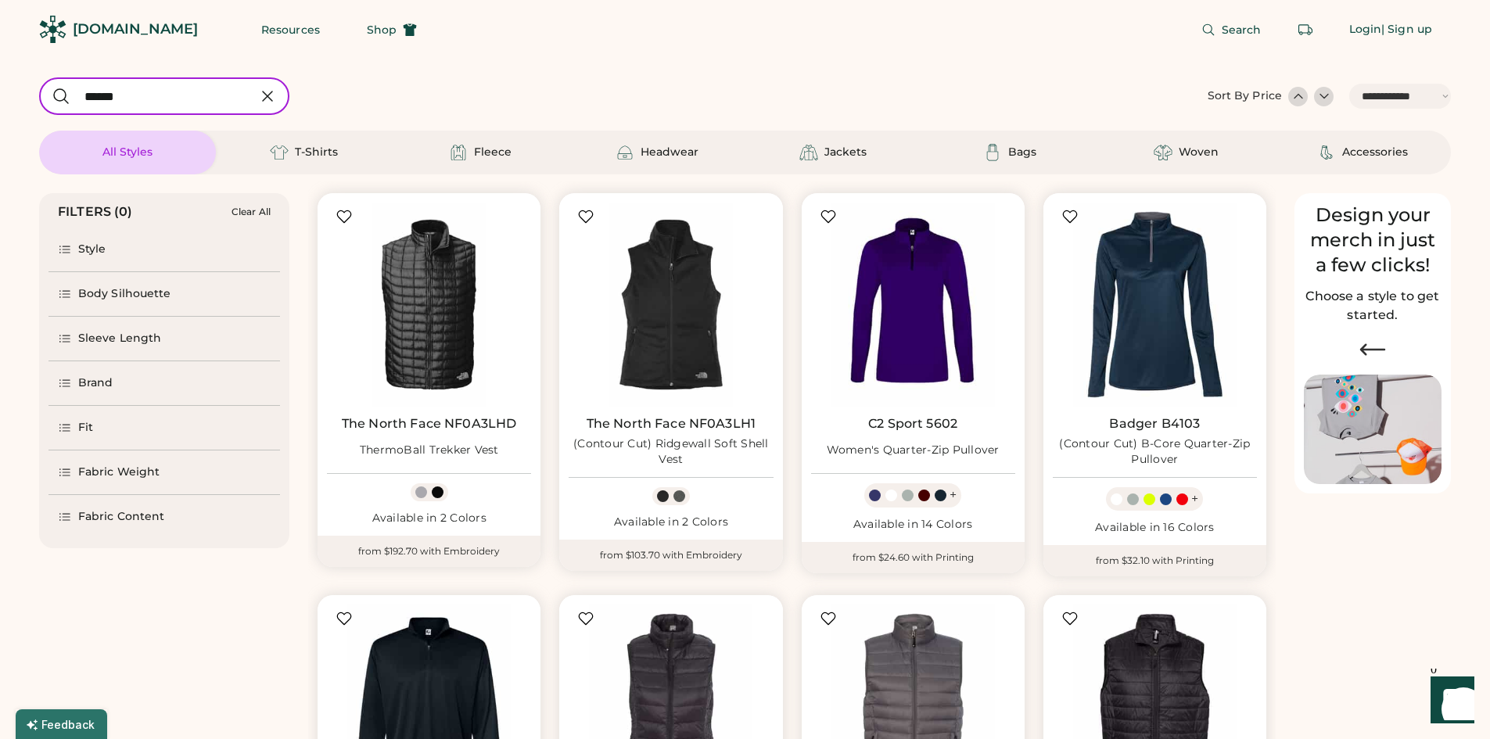
click at [272, 98] on icon at bounding box center [267, 96] width 19 height 19
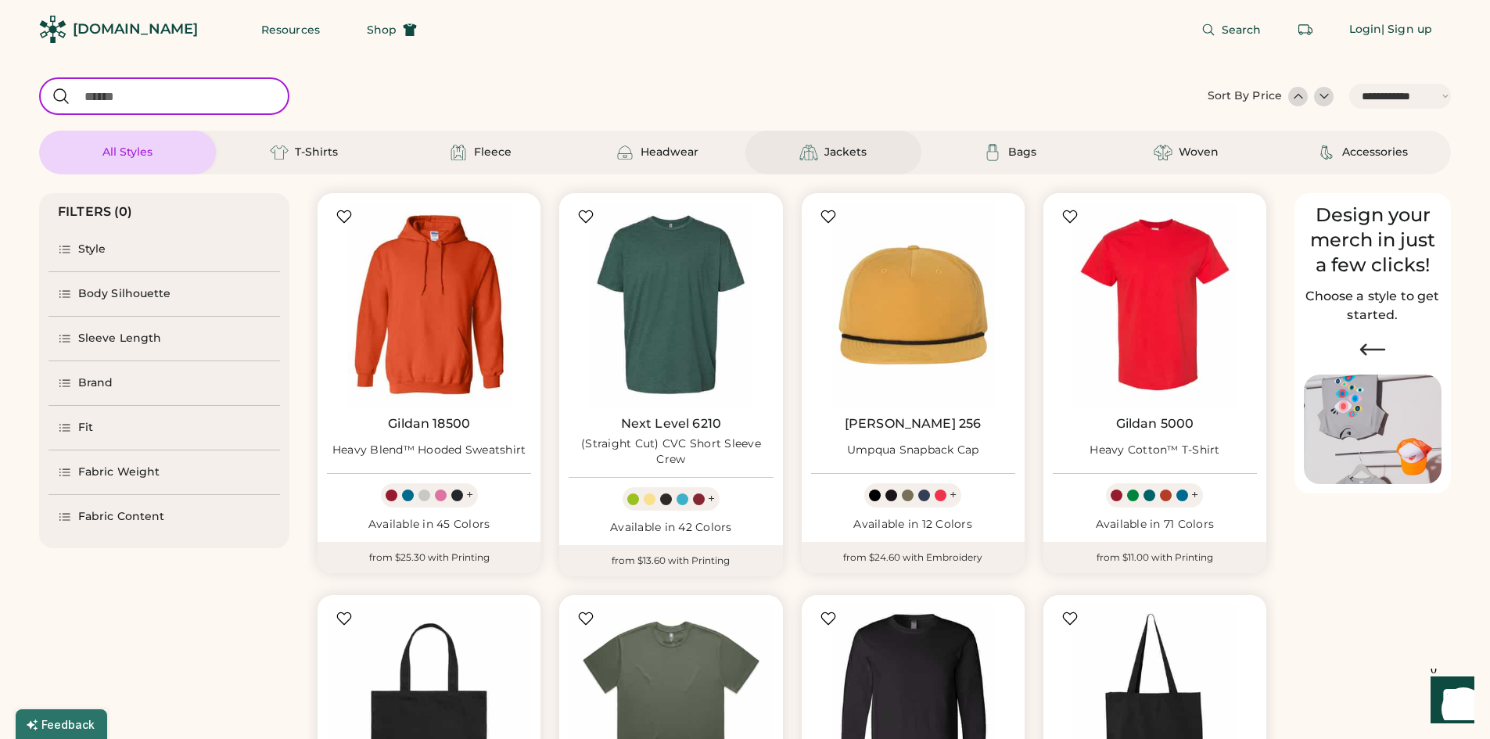
click at [821, 164] on div "Jackets" at bounding box center [833, 153] width 177 height 44
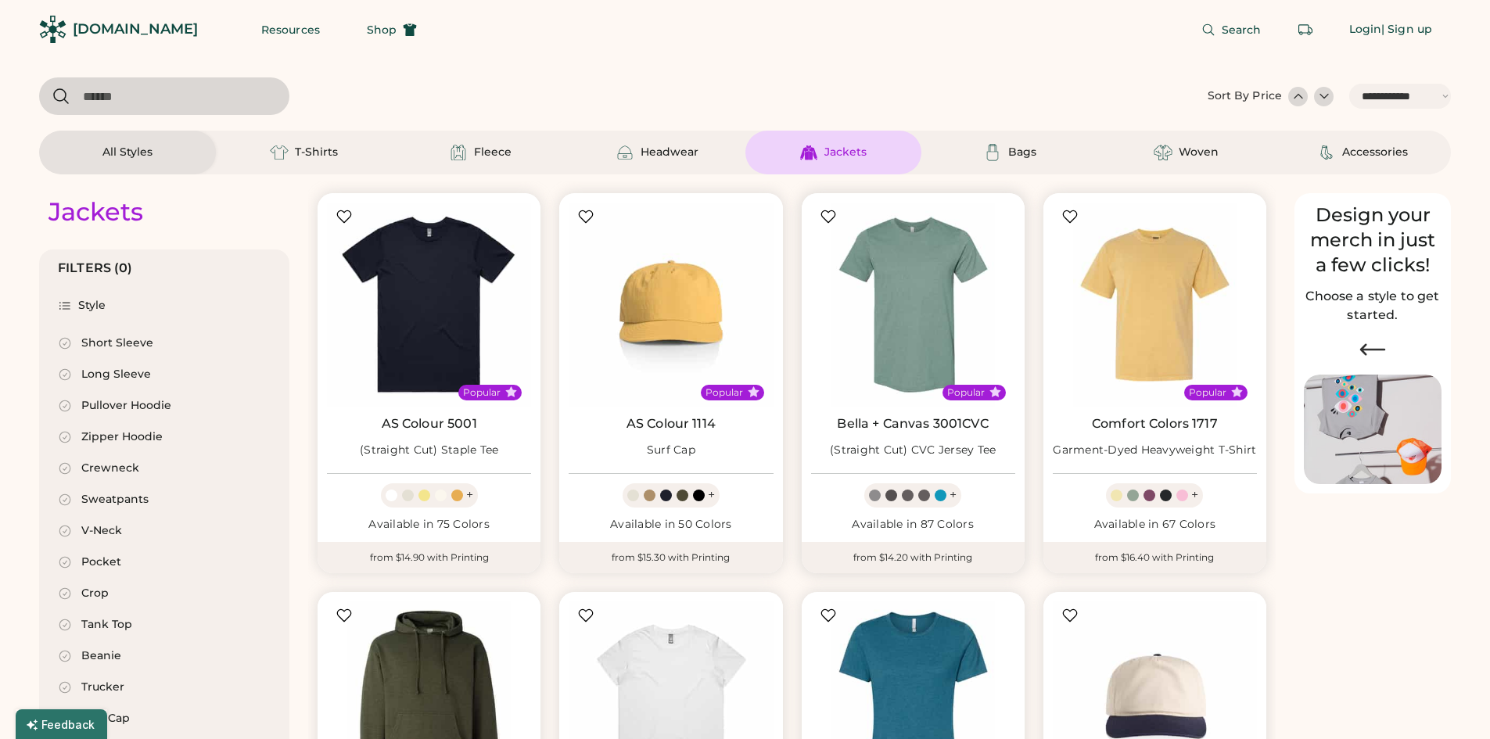
select select "*"
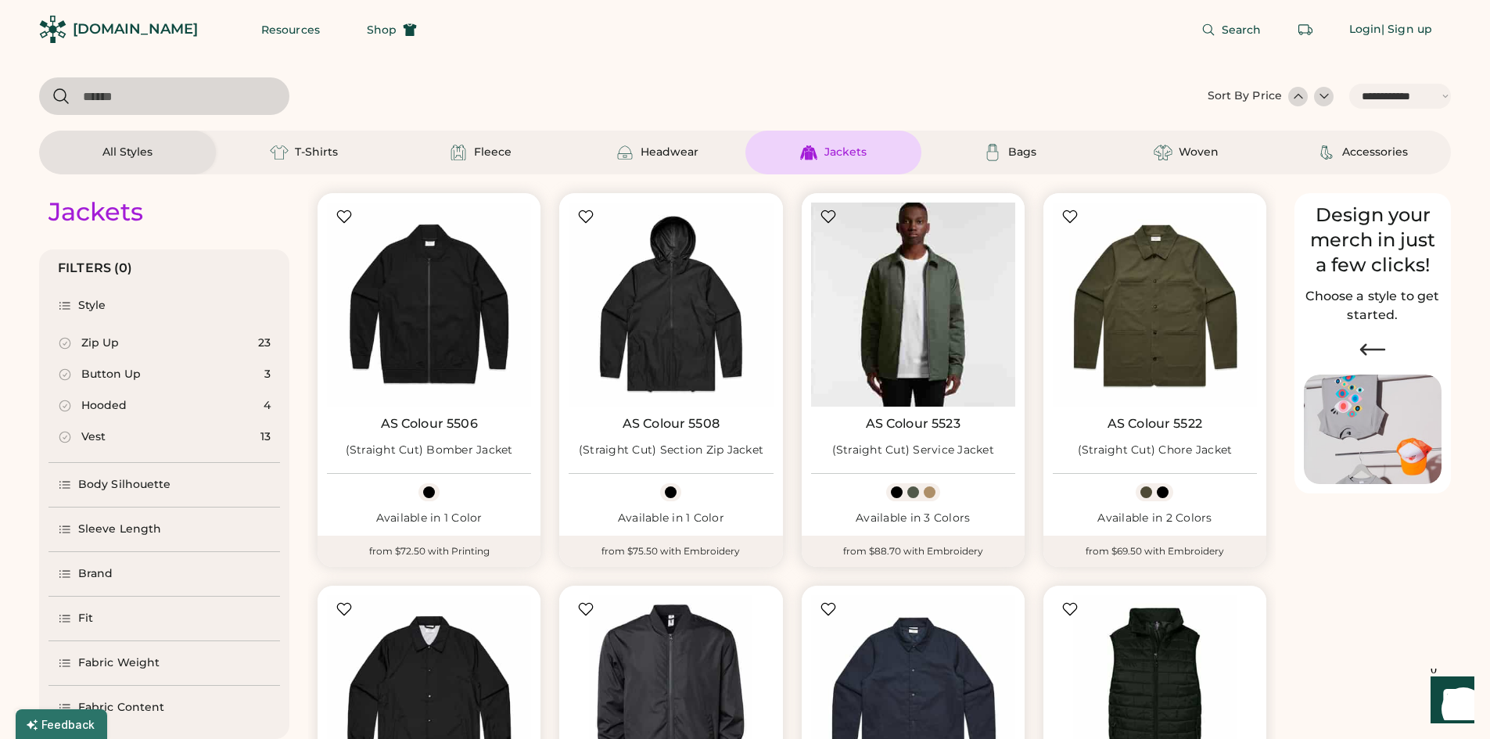
click at [920, 334] on img at bounding box center [913, 305] width 204 height 204
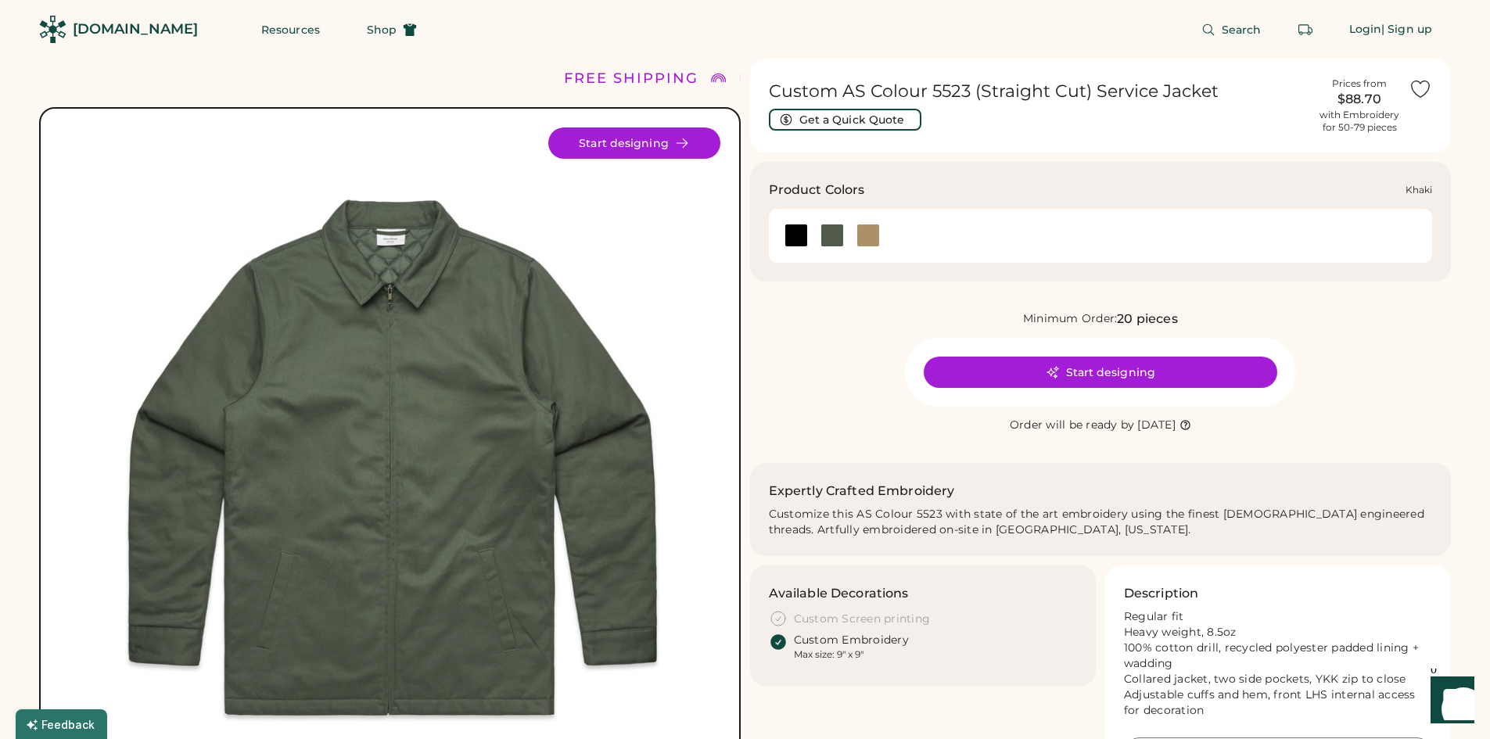
click at [874, 232] on div at bounding box center [867, 235] width 23 height 23
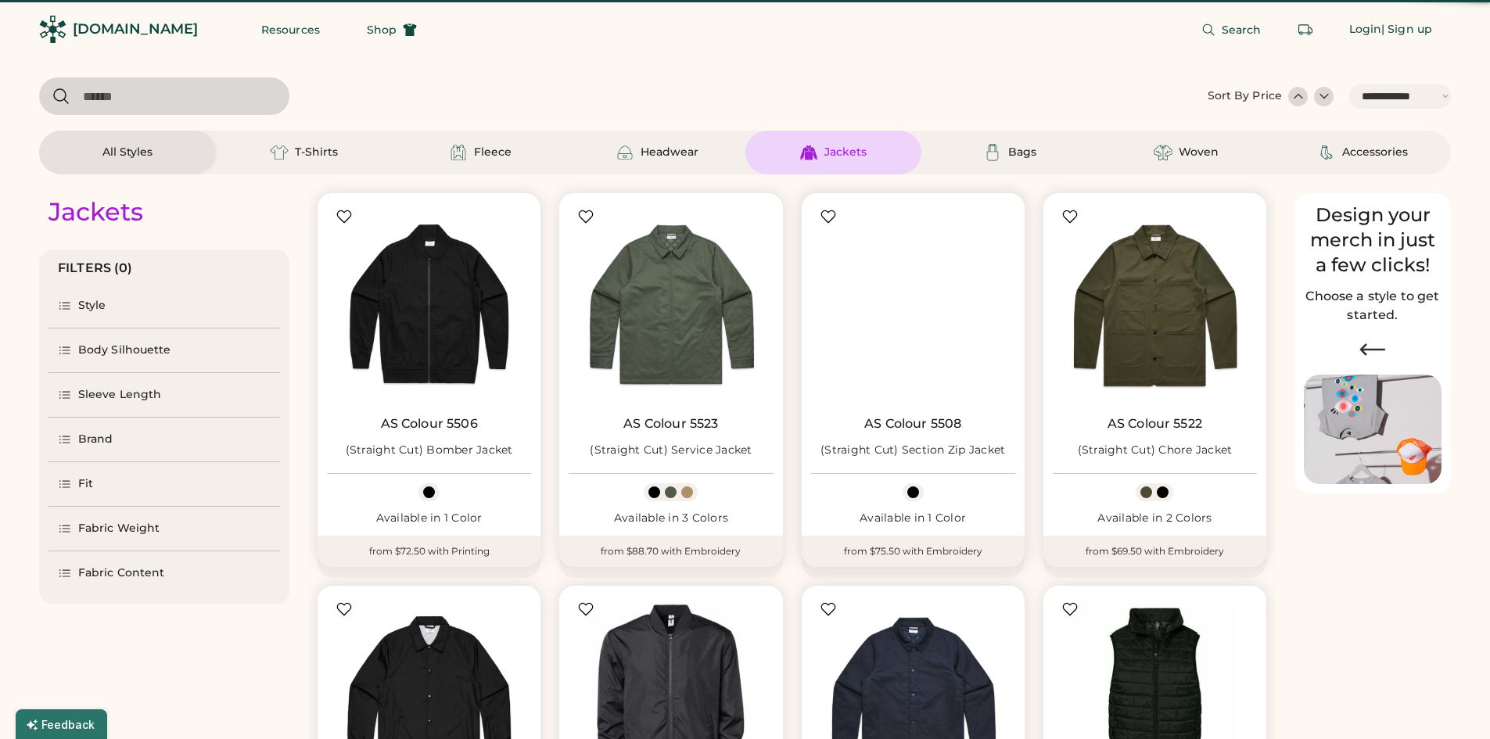
select select "*****"
select select "*"
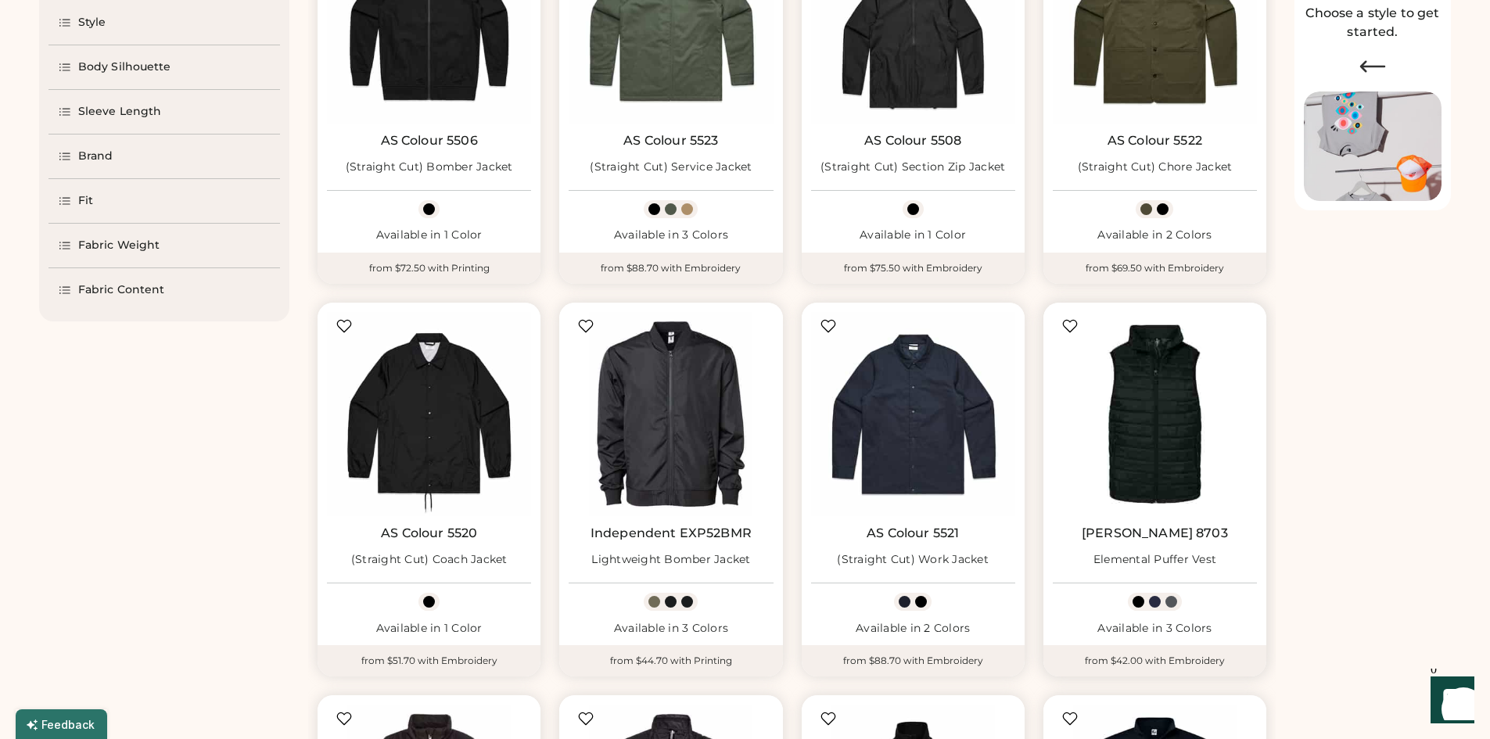
select select "*****"
select select "*"
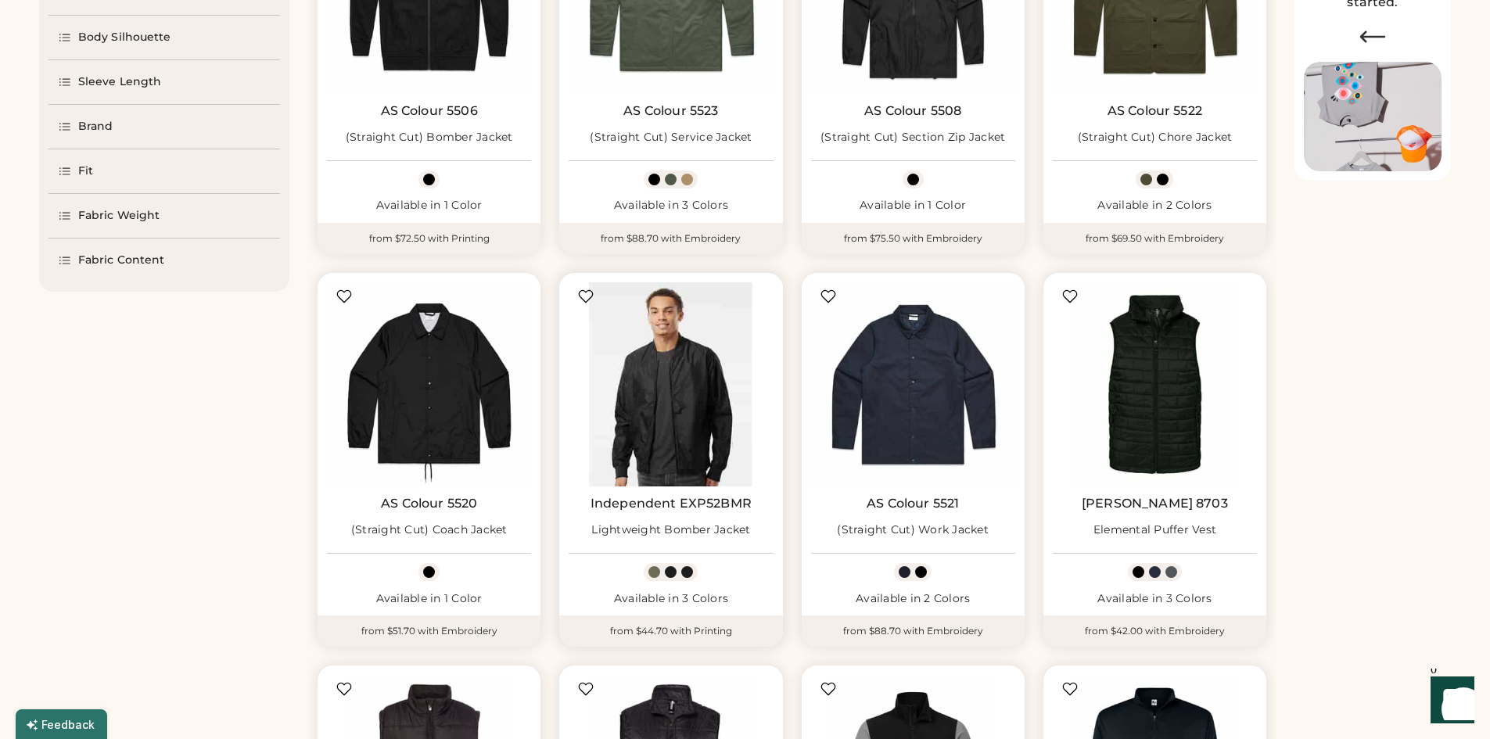
click at [658, 414] on img at bounding box center [670, 384] width 204 height 204
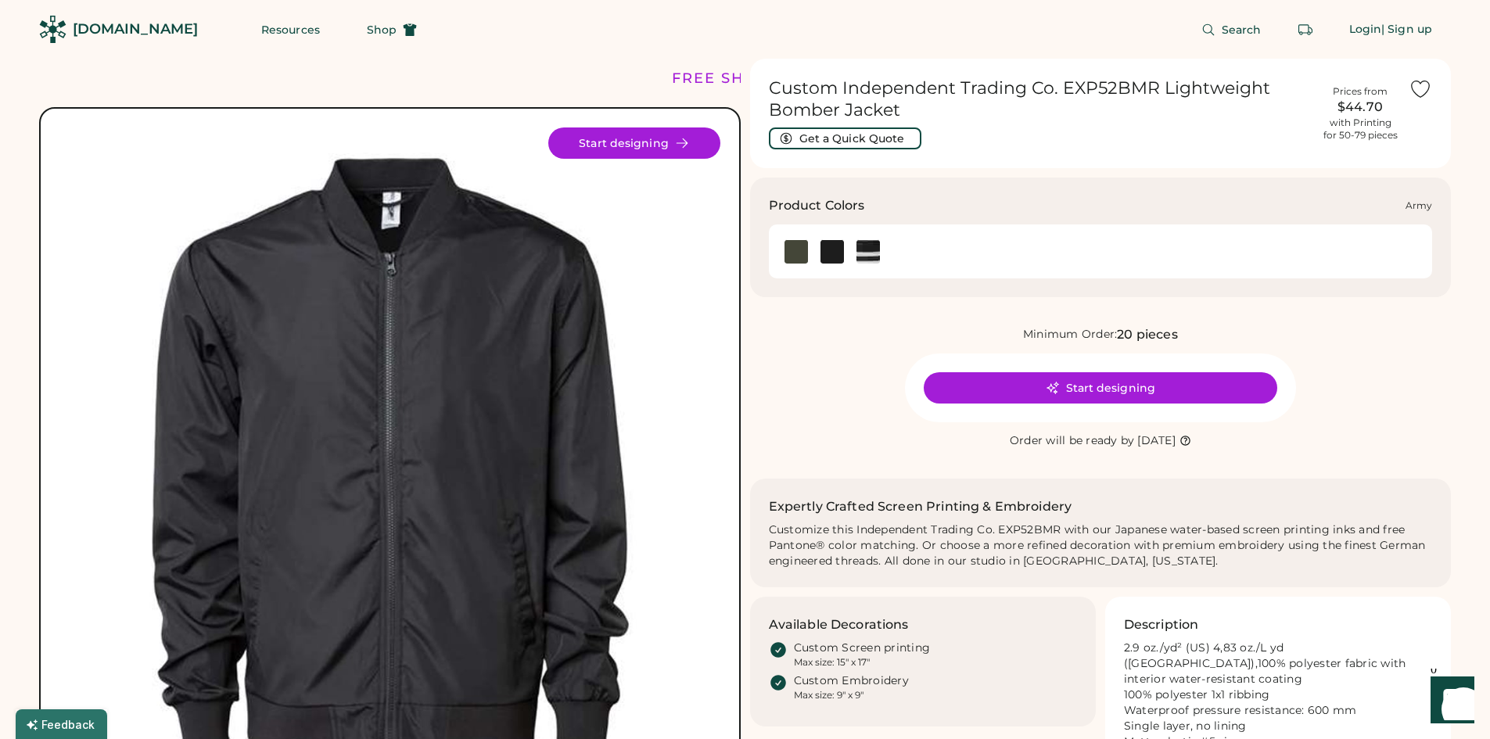
click at [797, 255] on img at bounding box center [795, 251] width 23 height 23
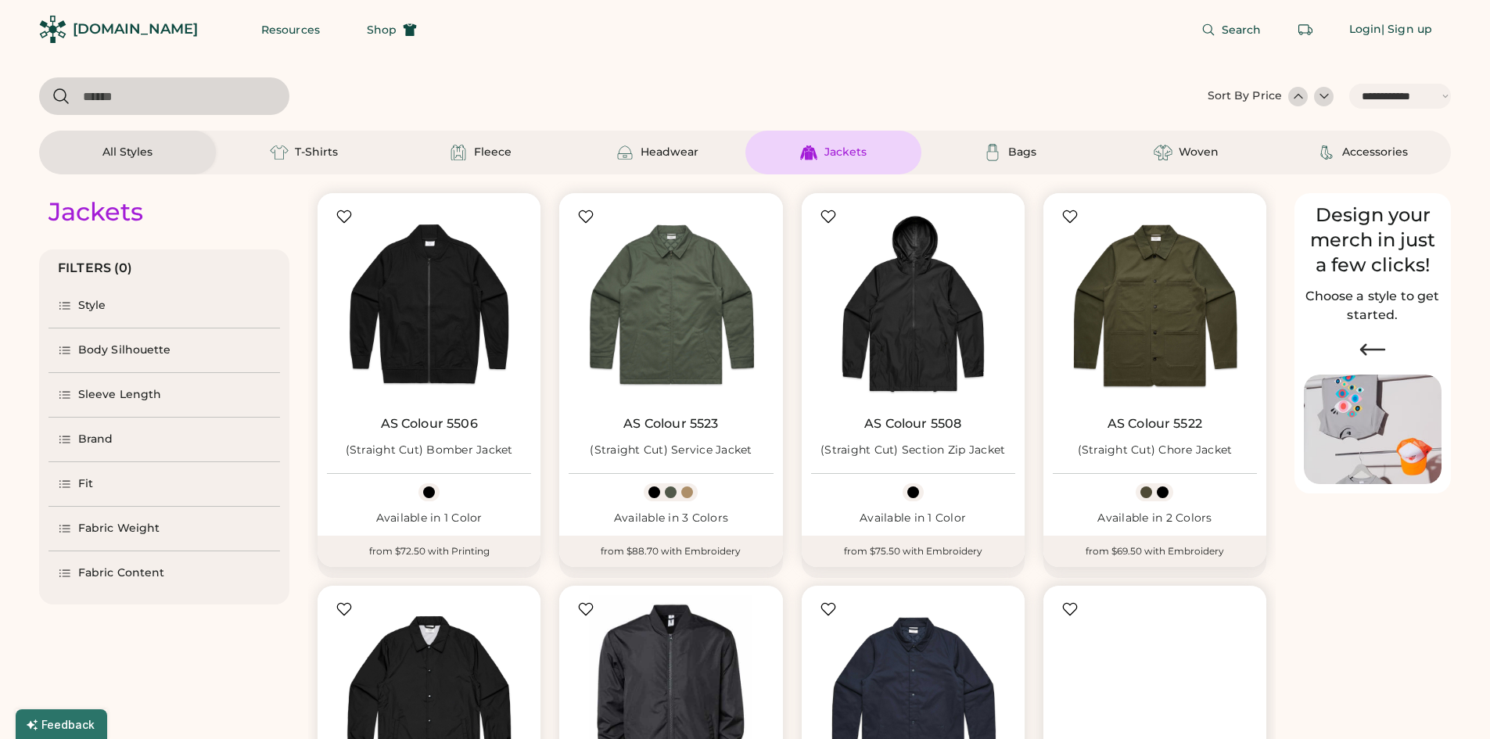
select select "*****"
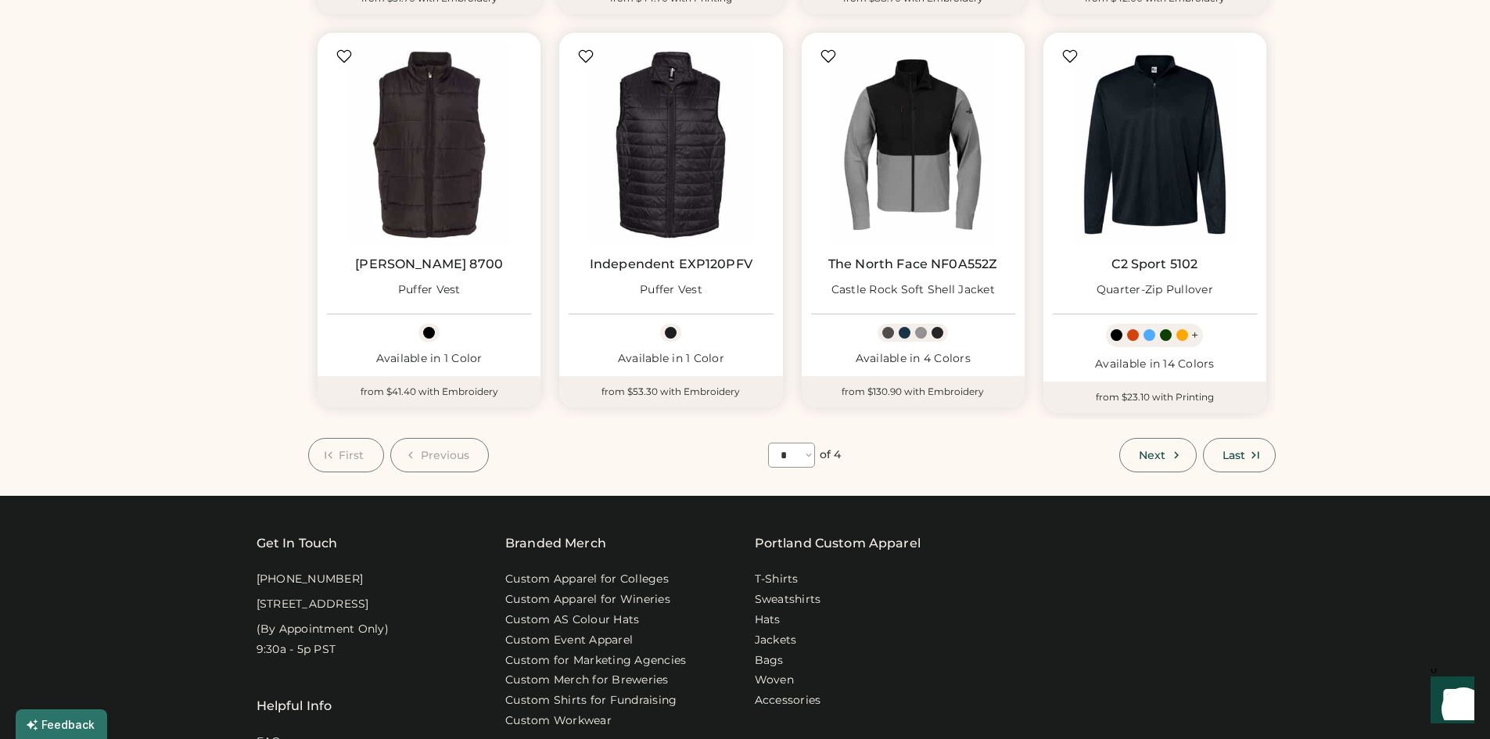
scroll to position [938, 0]
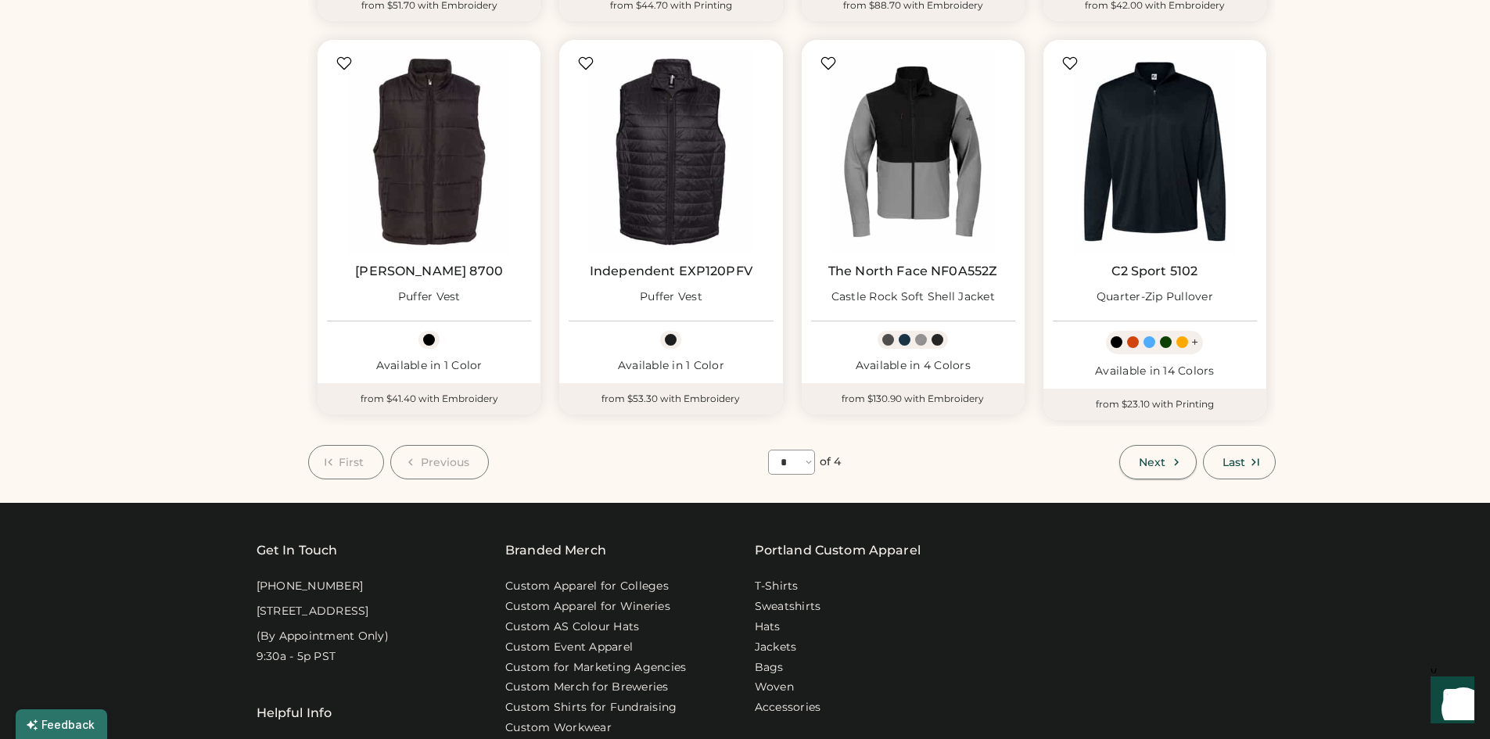
click at [1139, 467] on span "Next" at bounding box center [1152, 462] width 27 height 11
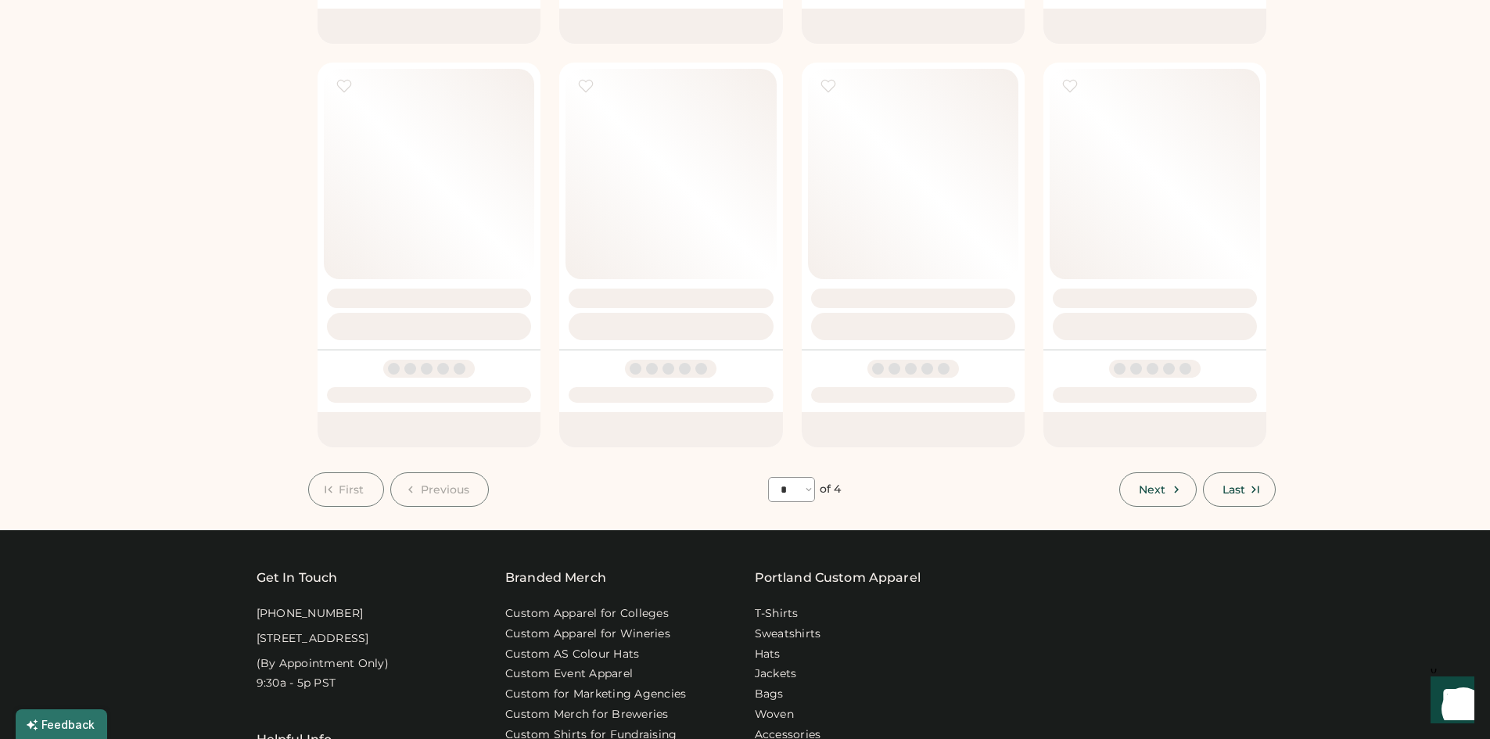
select select "*"
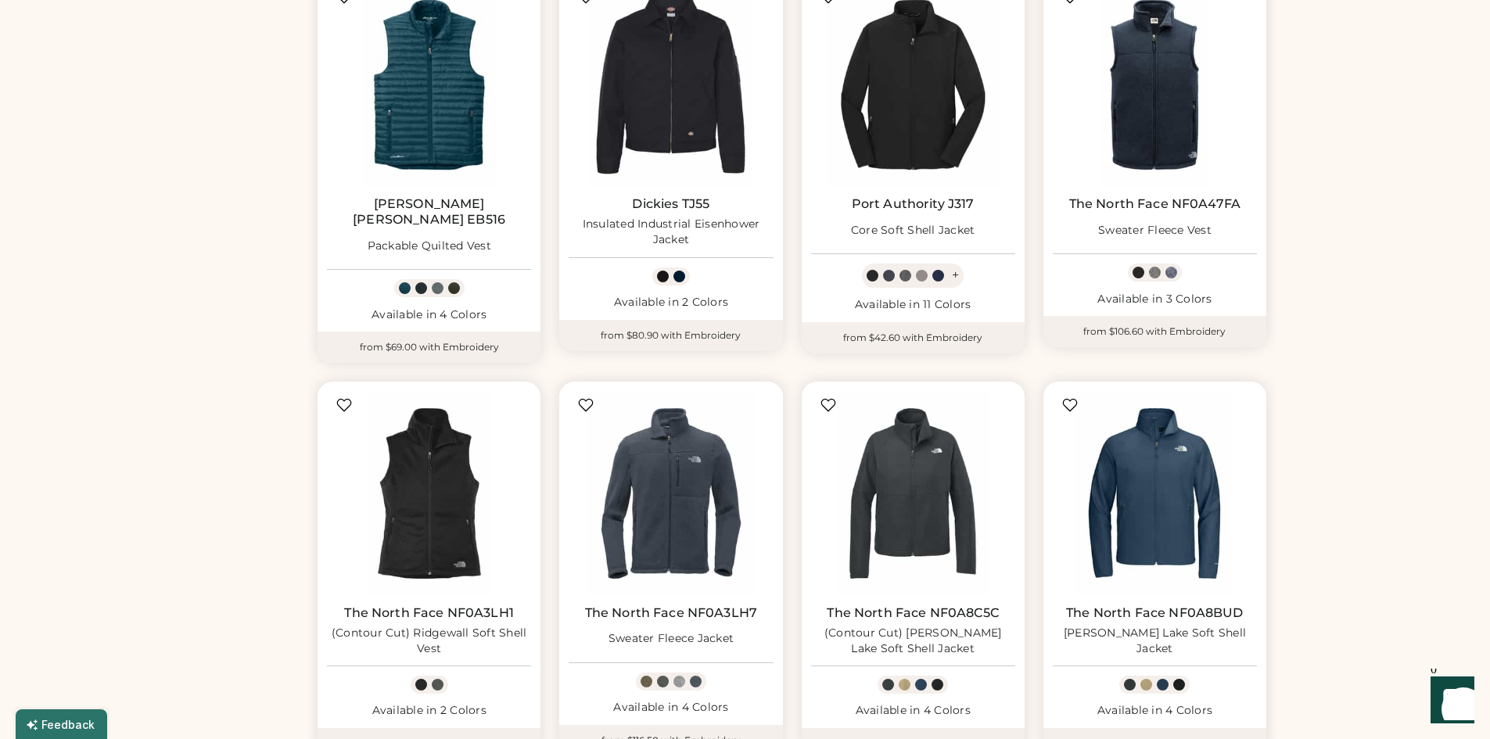
scroll to position [537, 0]
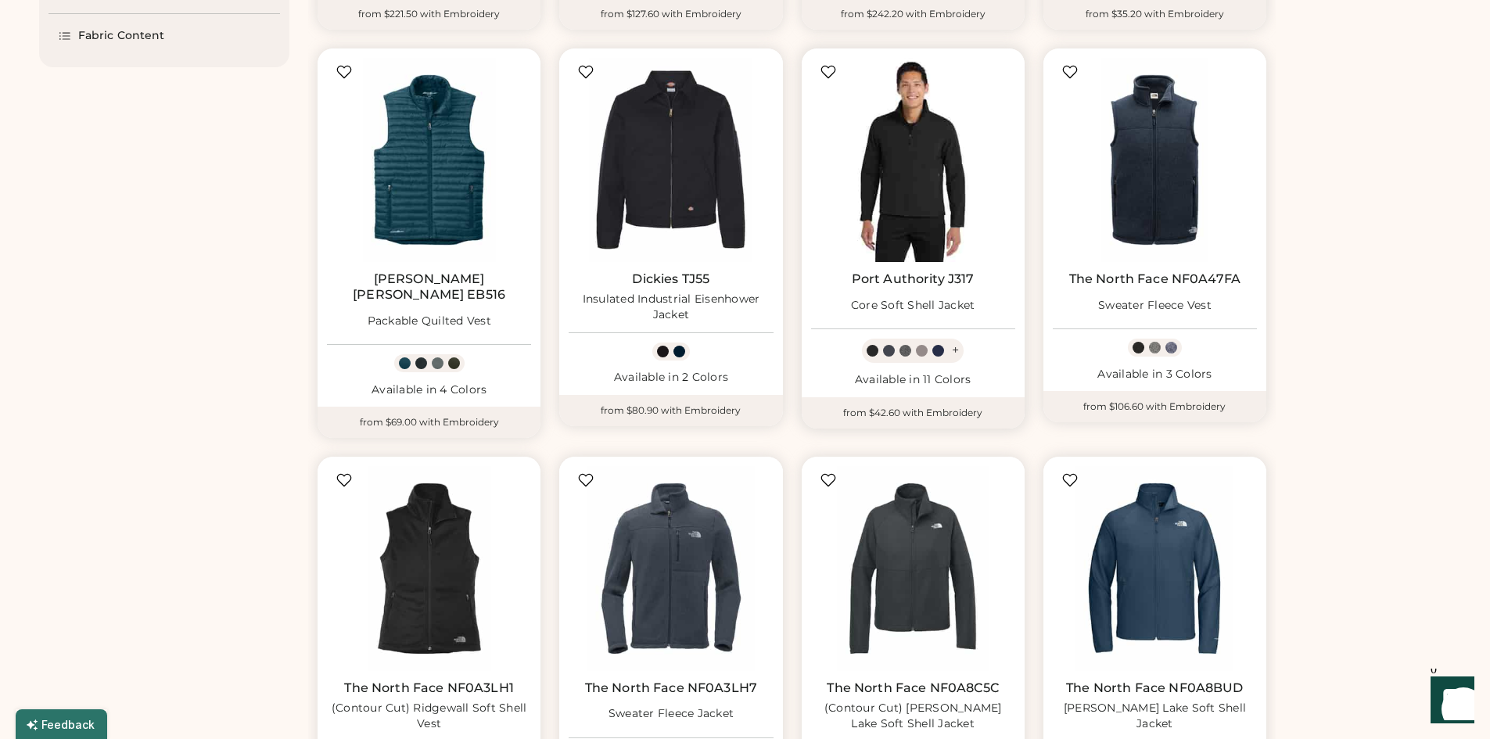
click at [959, 200] on img at bounding box center [913, 160] width 204 height 204
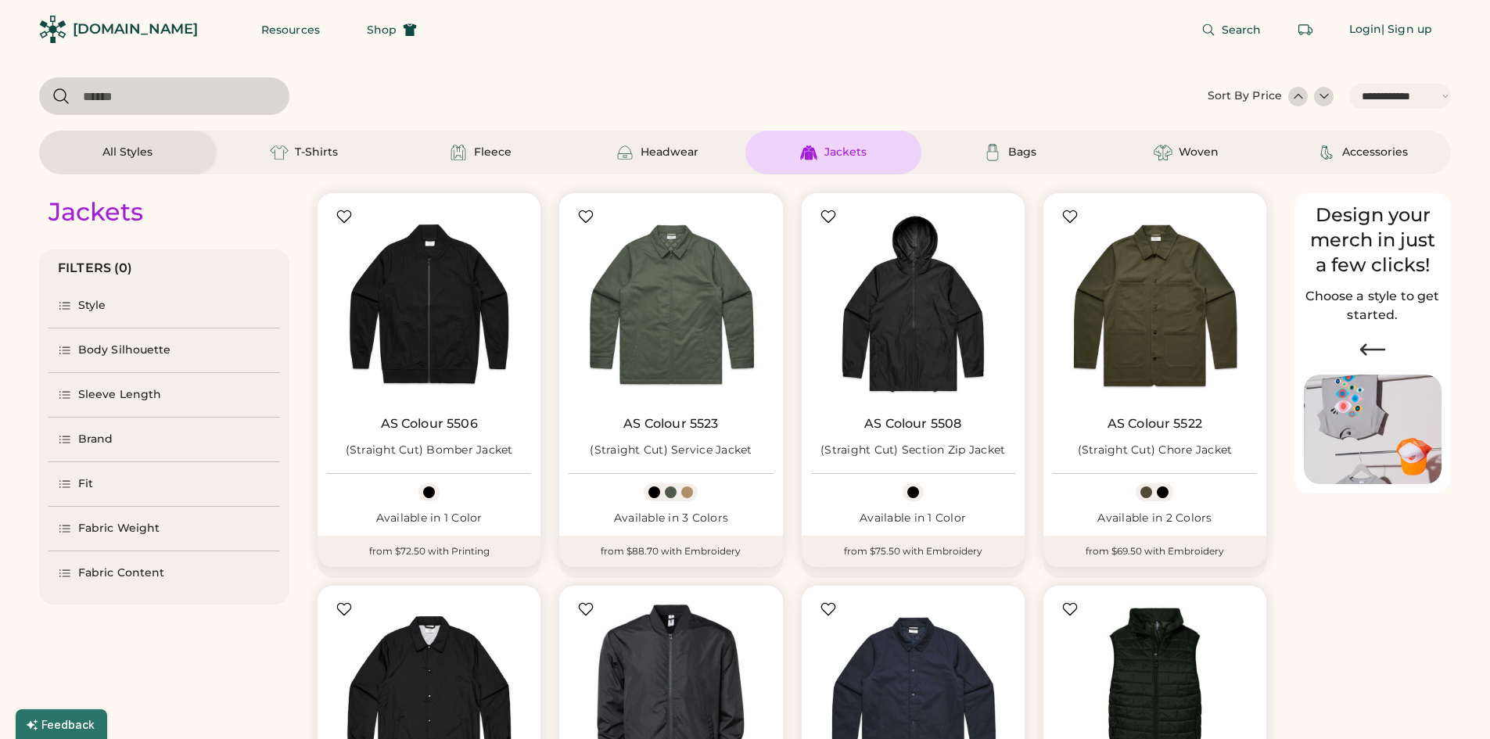
select select "*****"
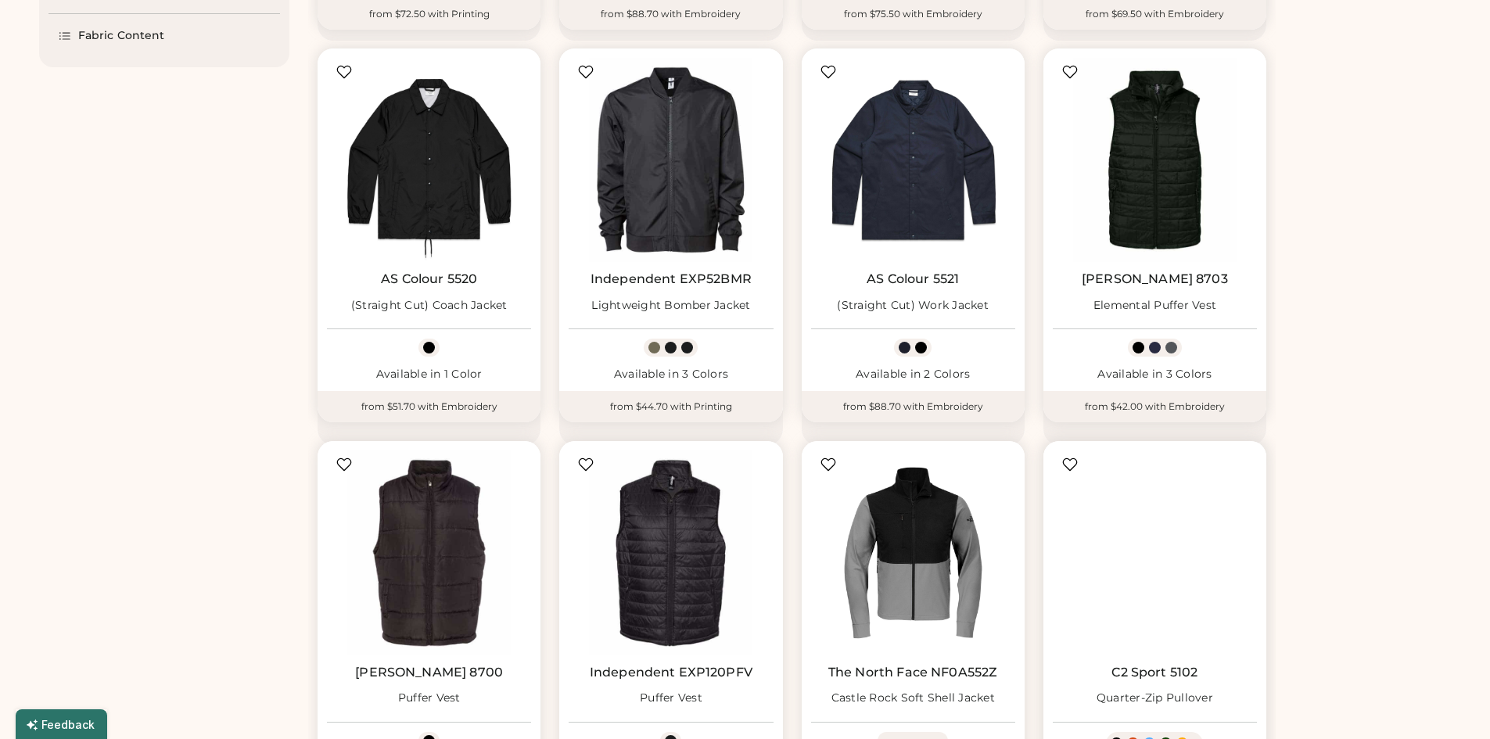
scroll to position [537, 0]
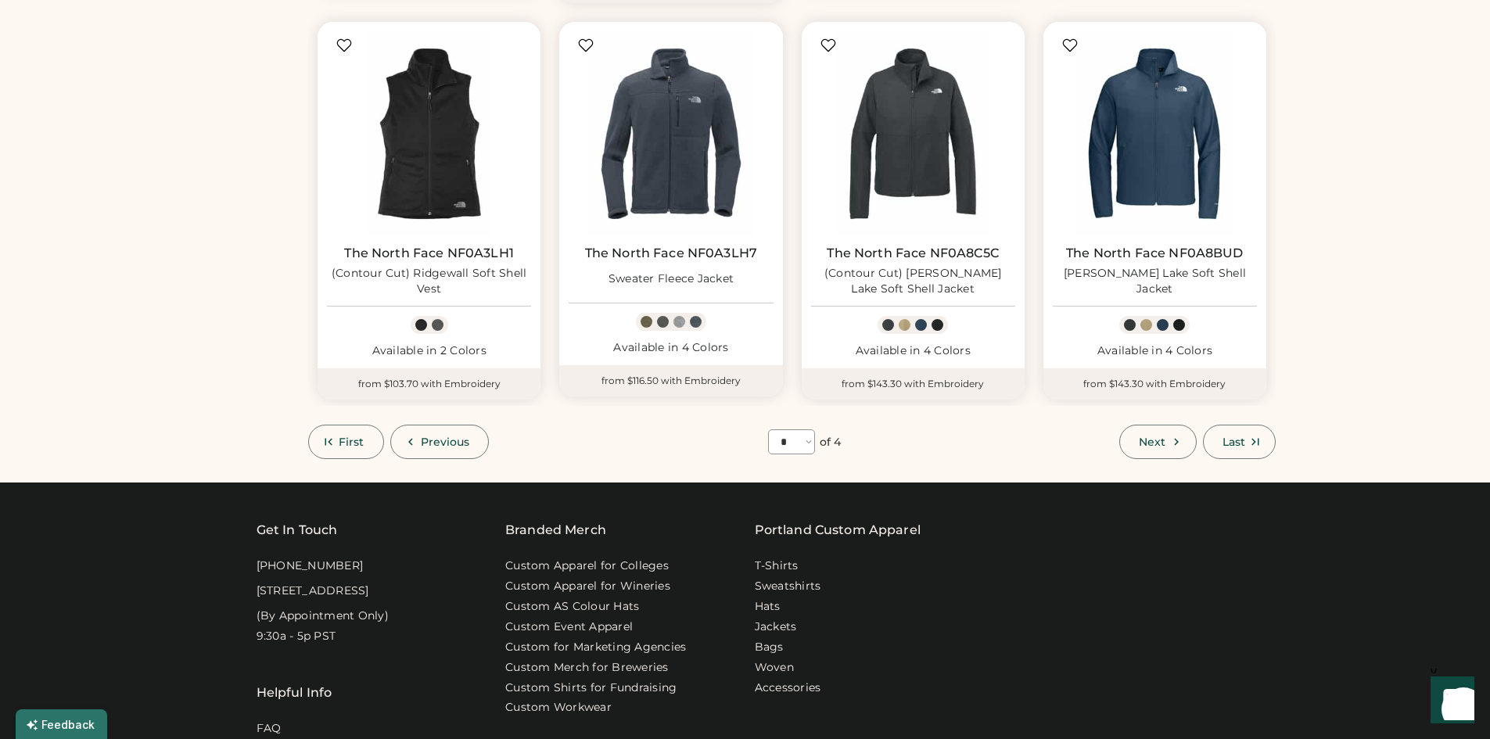
scroll to position [1006, 0]
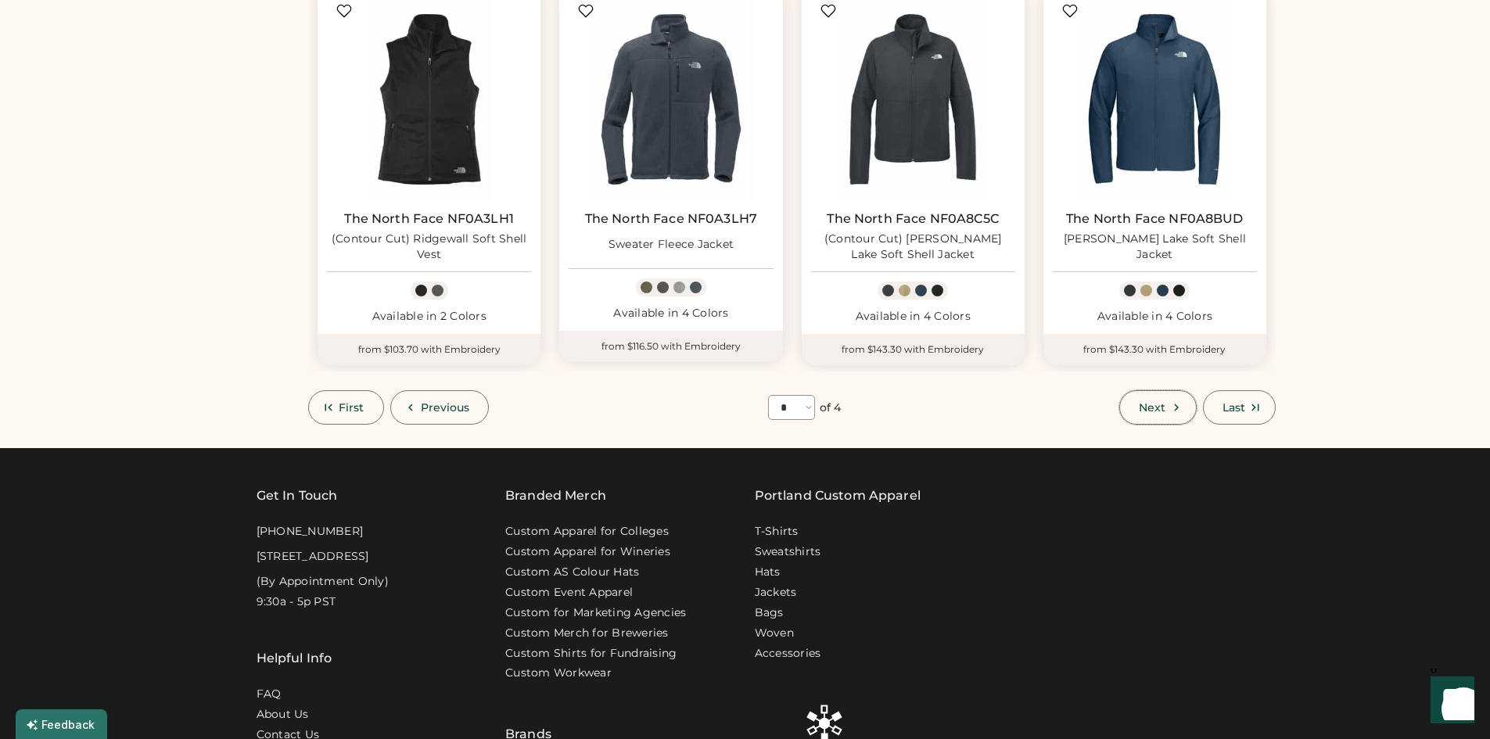
click at [1159, 402] on span "Next" at bounding box center [1152, 407] width 27 height 11
select select "*"
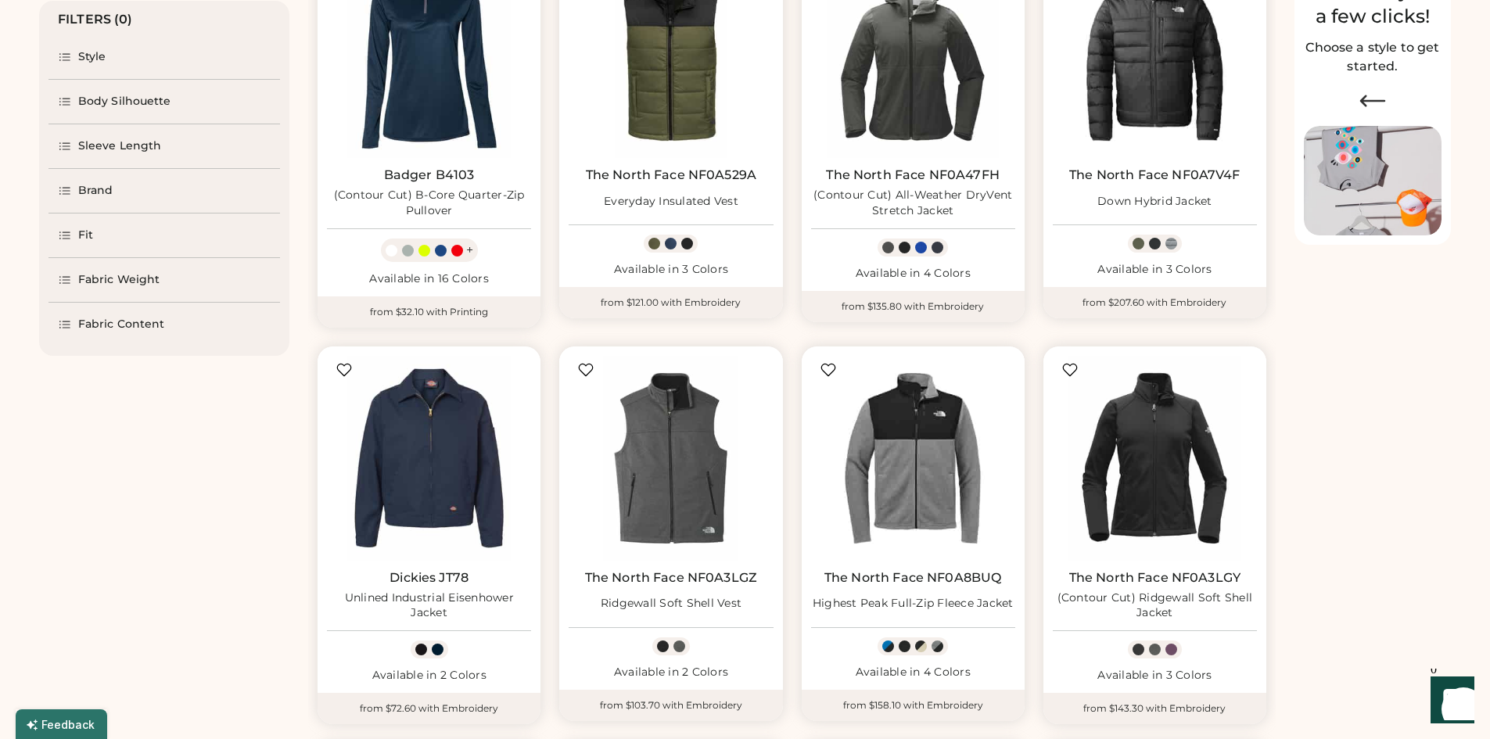
scroll to position [303, 0]
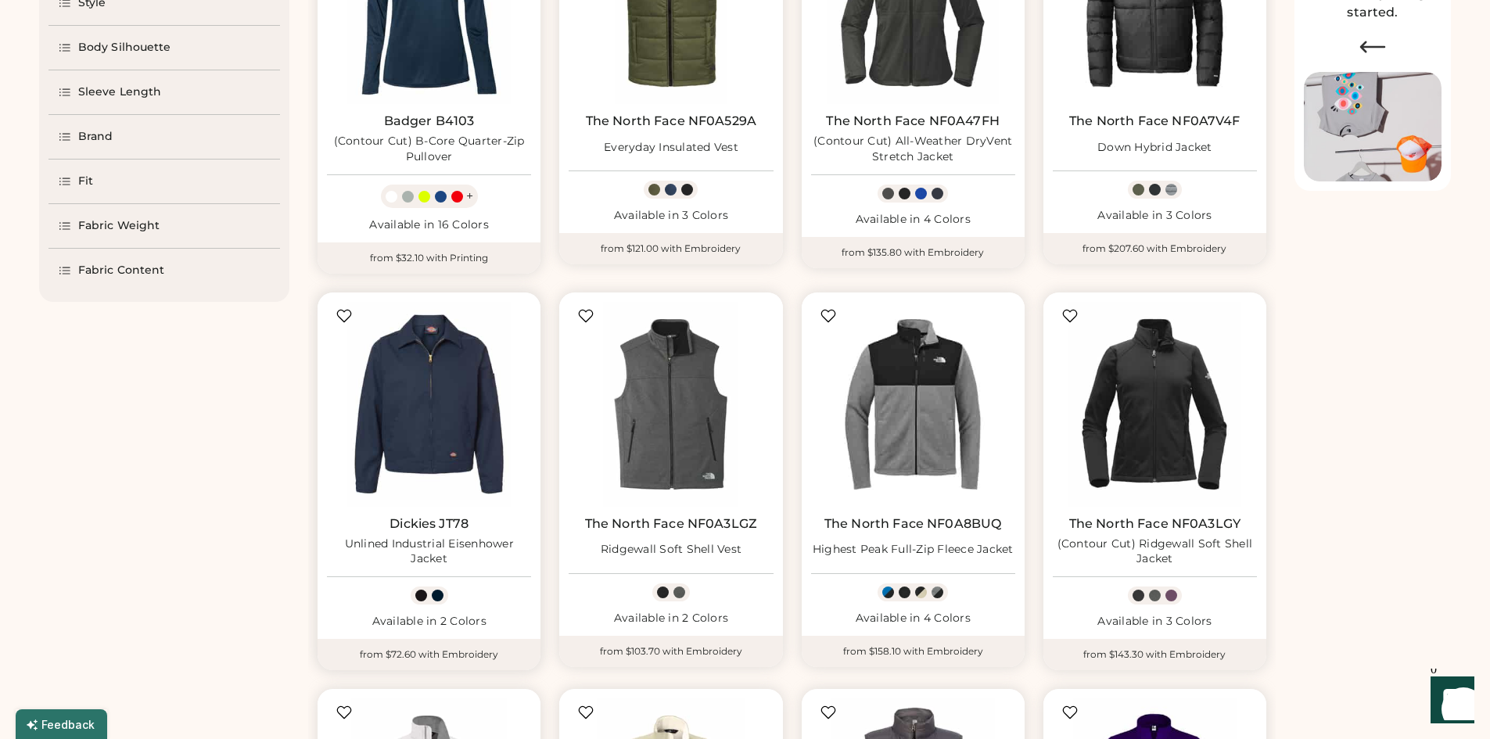
click at [453, 562] on div "Unlined Industrial Eisenhower Jacket" at bounding box center [429, 551] width 204 height 31
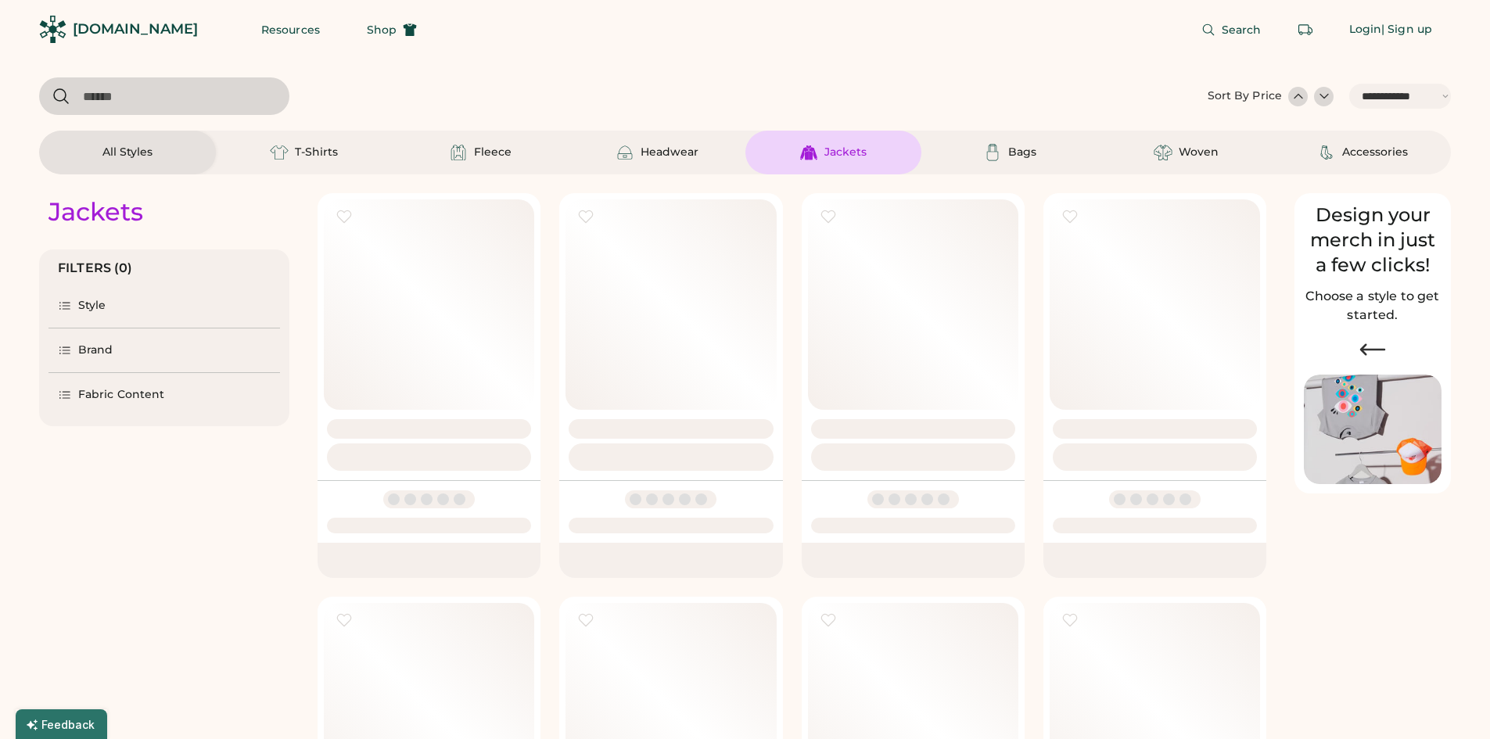
select select "*****"
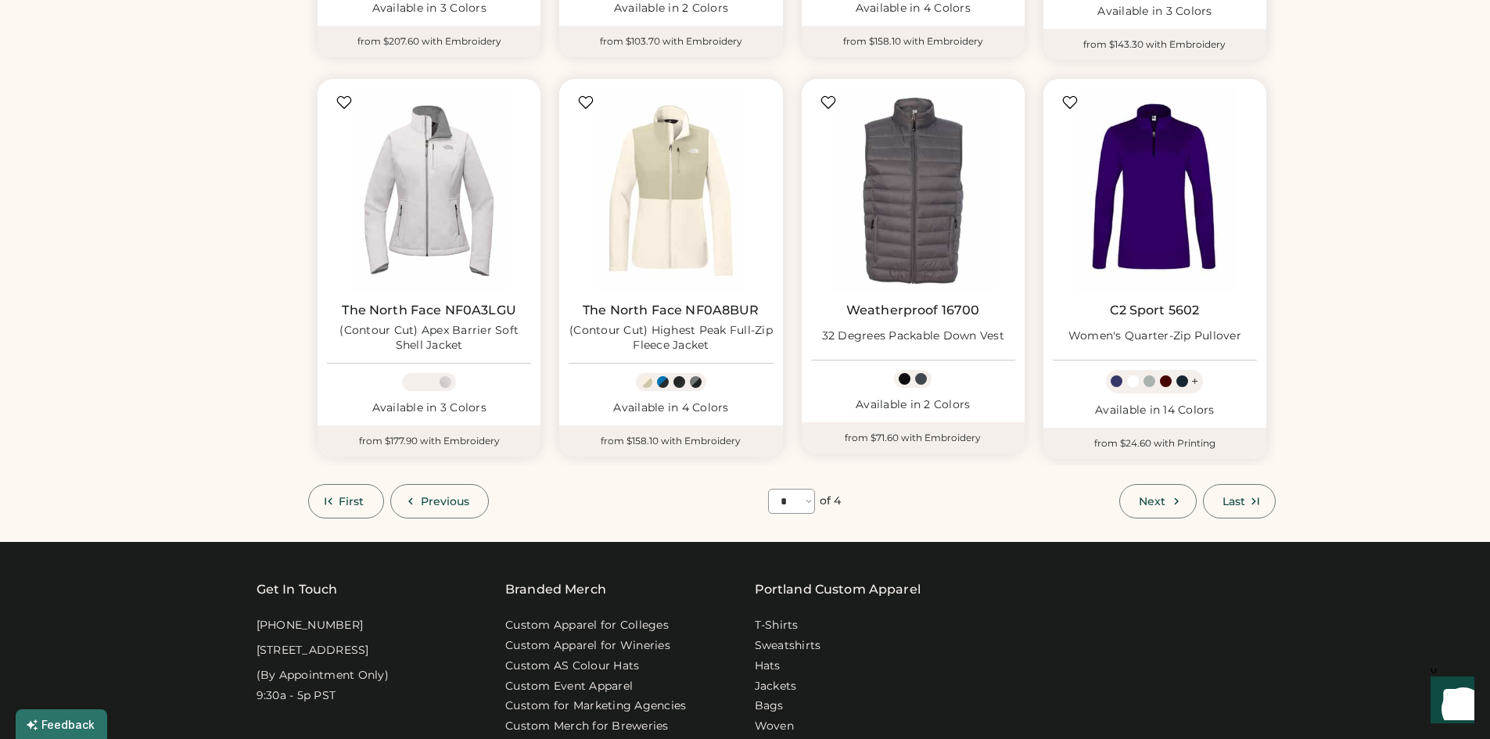
scroll to position [928, 0]
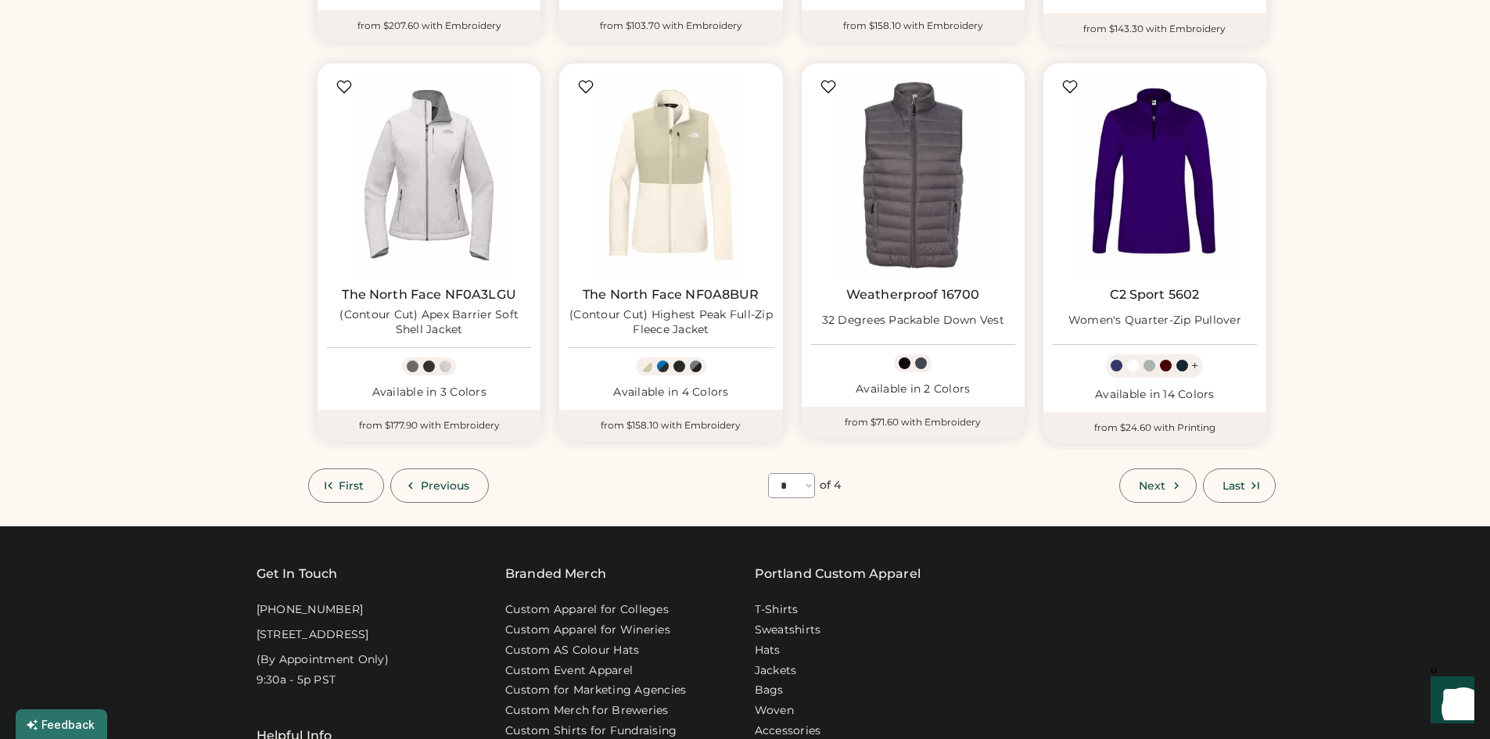
click at [1163, 489] on span "Next" at bounding box center [1152, 485] width 27 height 11
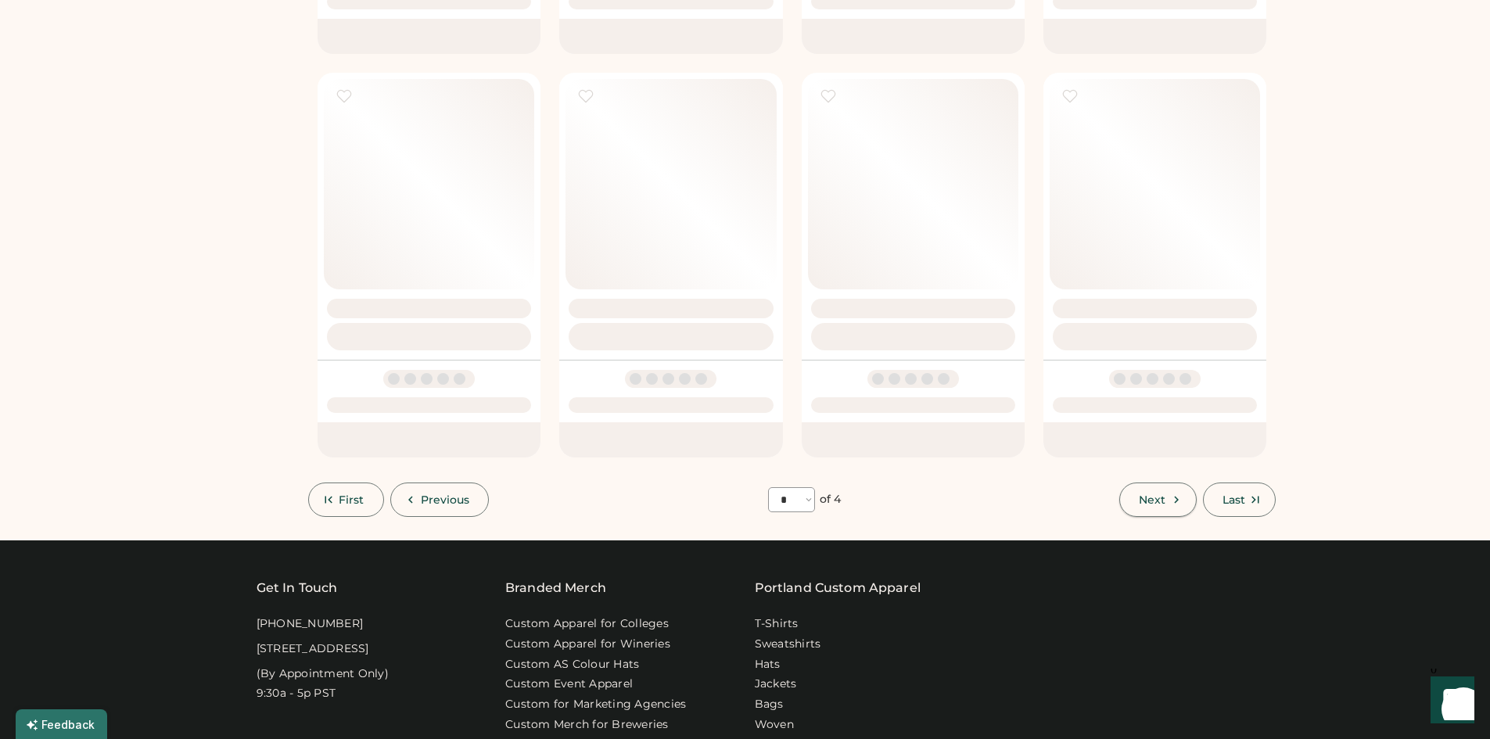
select select "*"
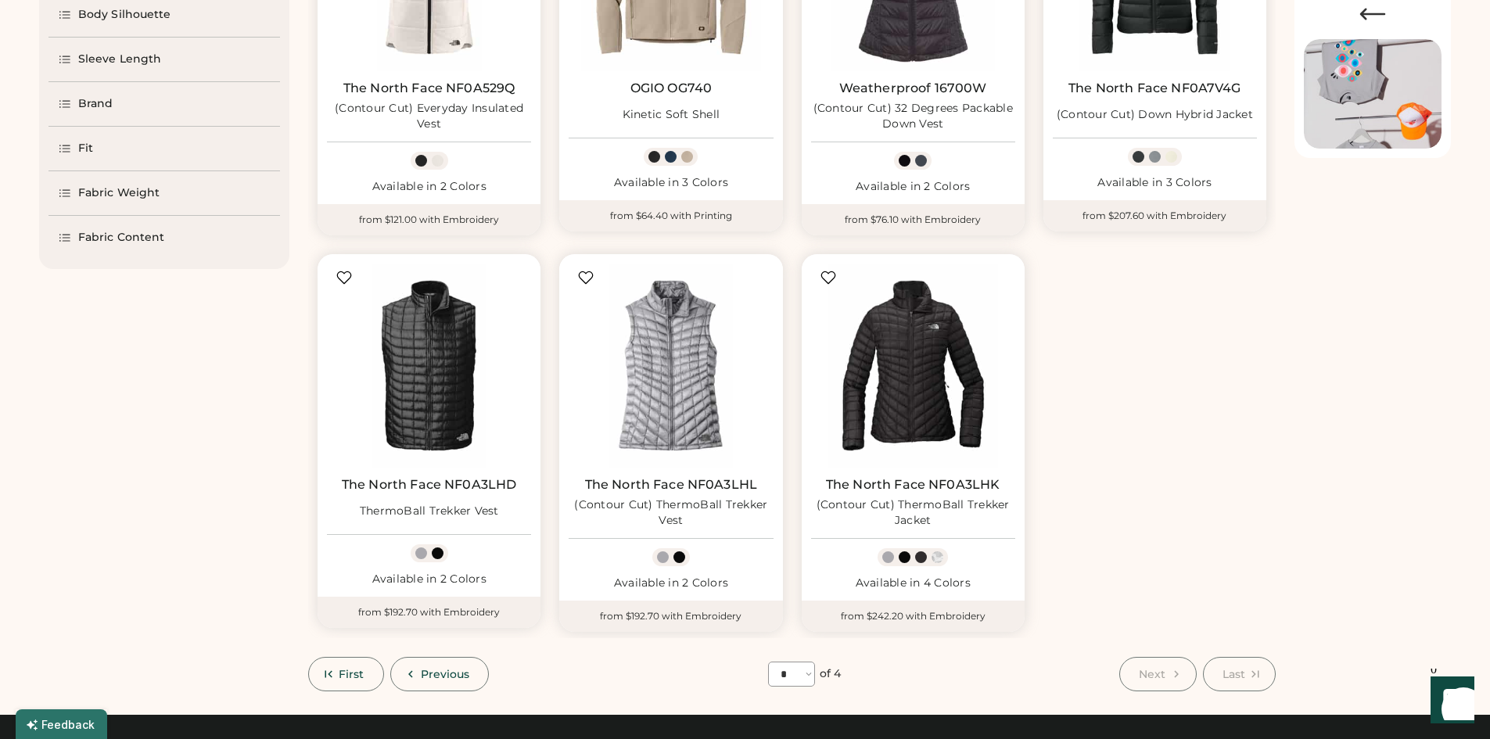
scroll to position [381, 0]
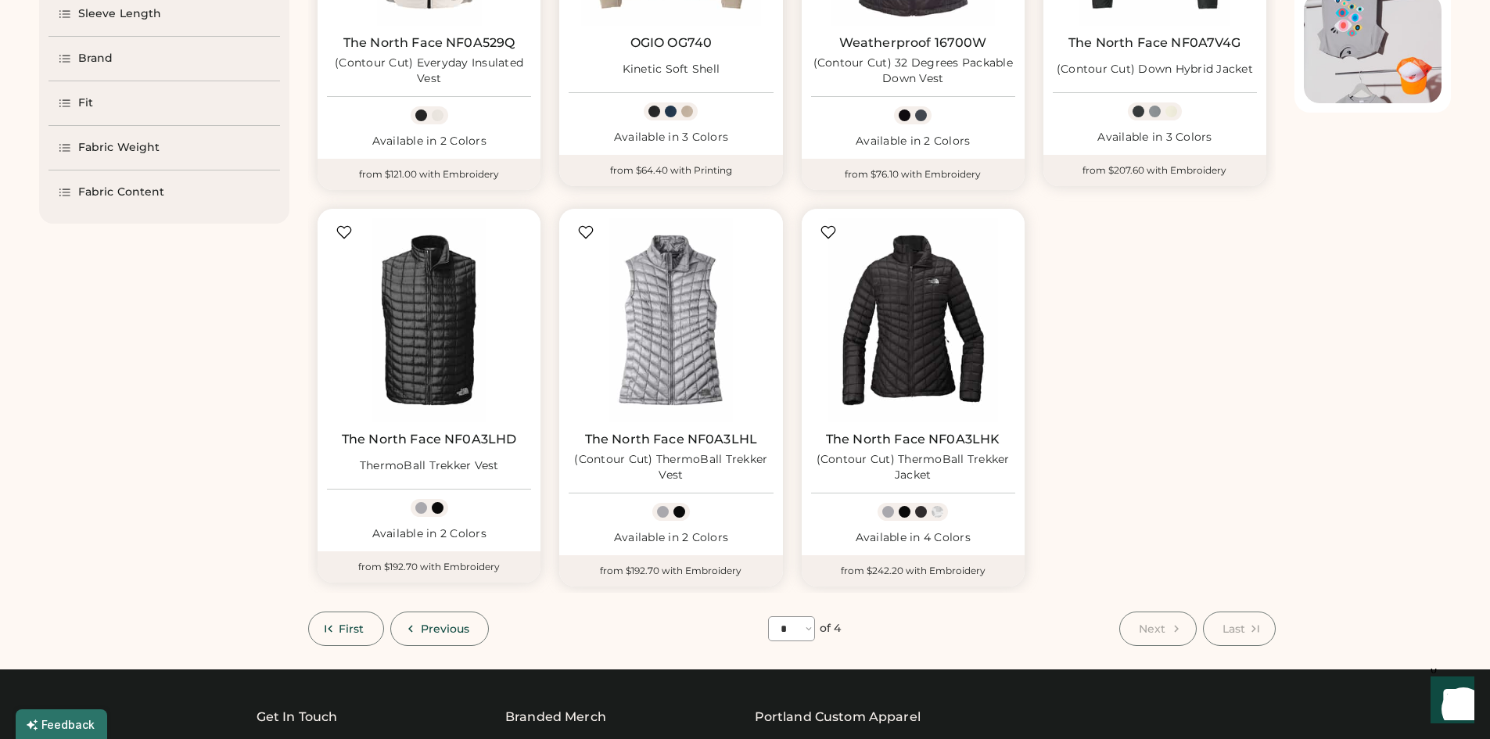
drag, startPoint x: 567, startPoint y: 17, endPoint x: 566, endPoint y: 8, distance: 9.4
